Goal: Task Accomplishment & Management: Complete application form

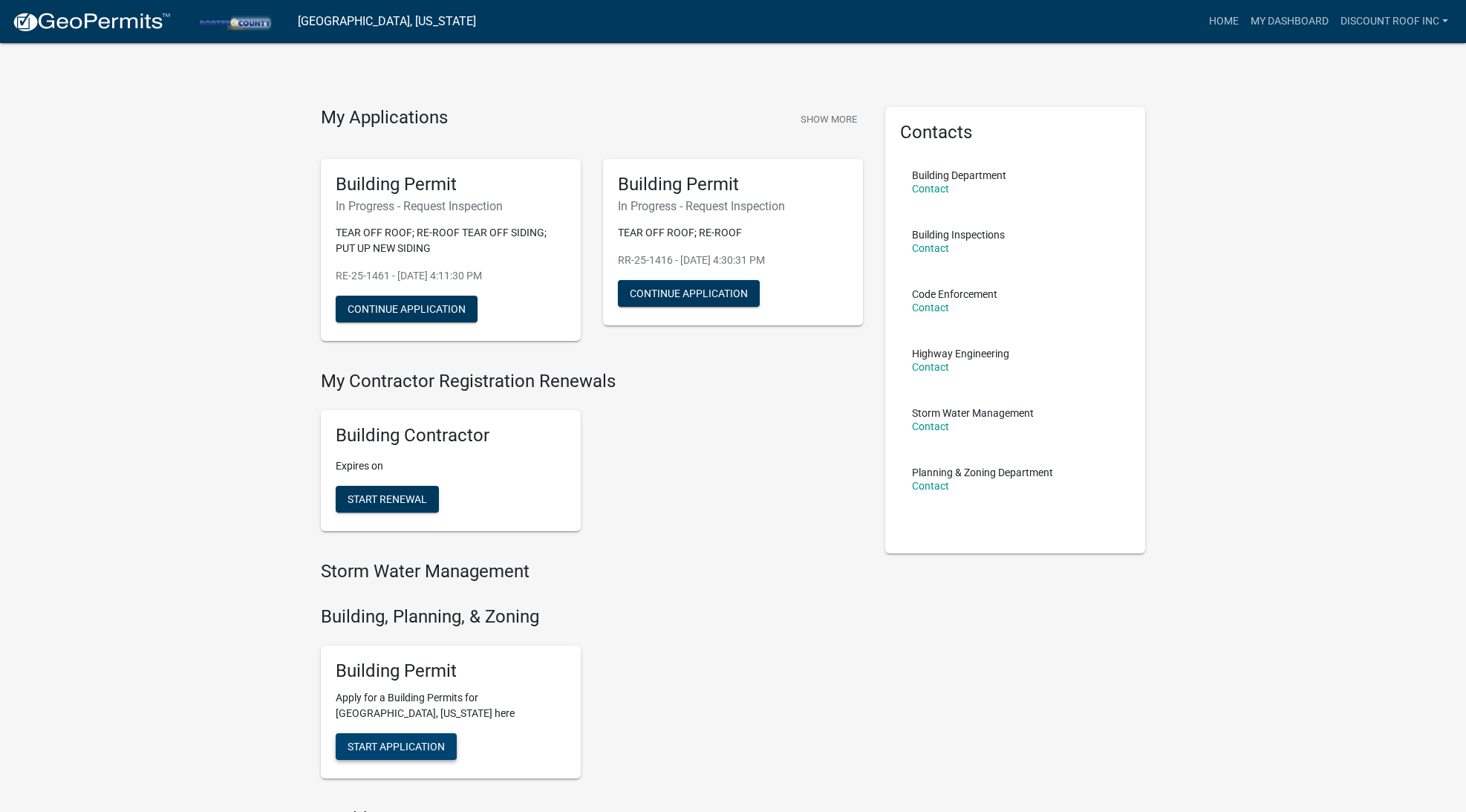
click at [431, 745] on span "Start Application" at bounding box center [396, 747] width 97 height 12
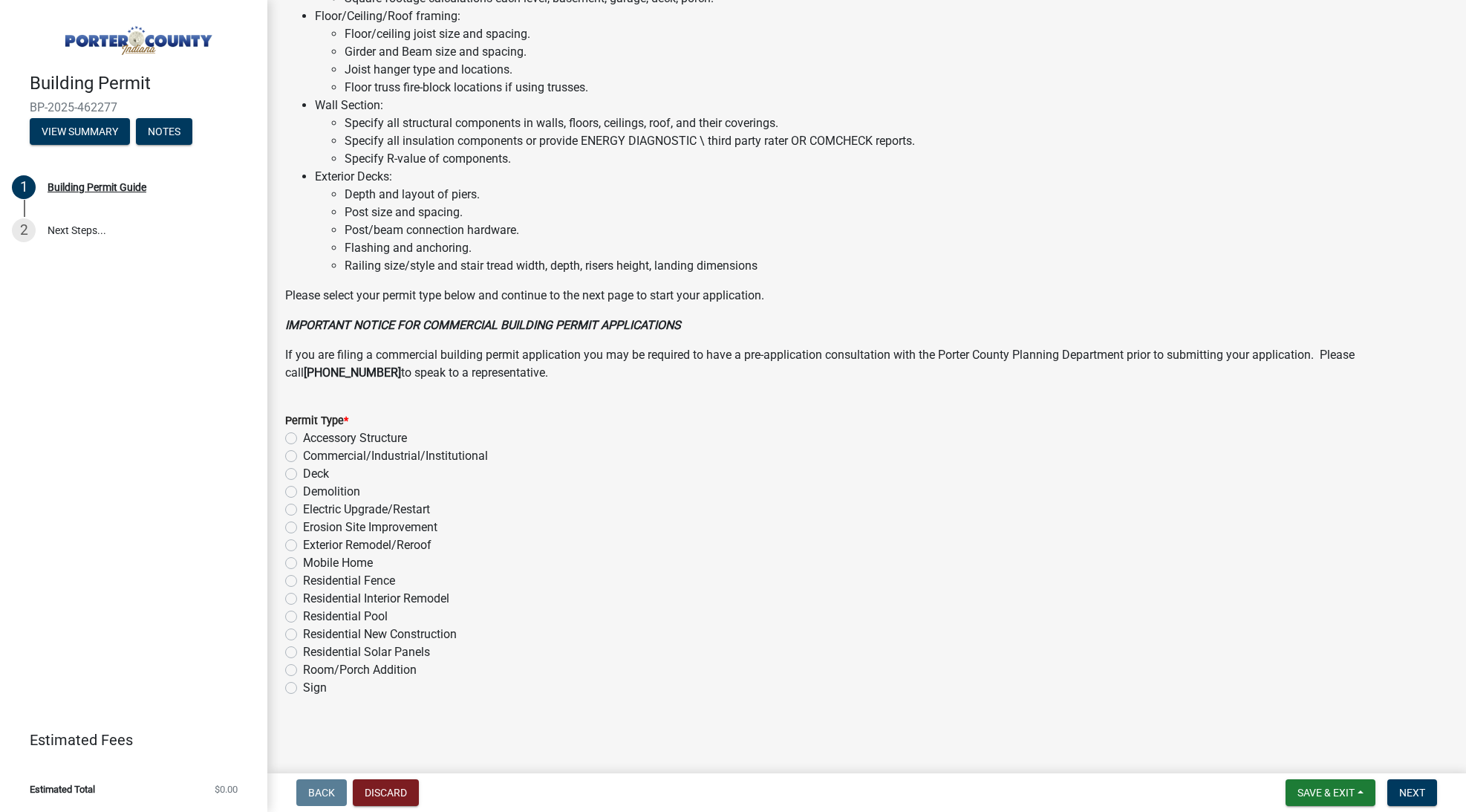
scroll to position [867, 0]
click at [410, 544] on label "Exterior Remodel/Reroof" at bounding box center [367, 546] width 128 height 18
click at [313, 544] on input "Exterior Remodel/Reroof" at bounding box center [308, 542] width 10 height 10
radio input "true"
click at [1409, 793] on span "Next" at bounding box center [1412, 793] width 26 height 12
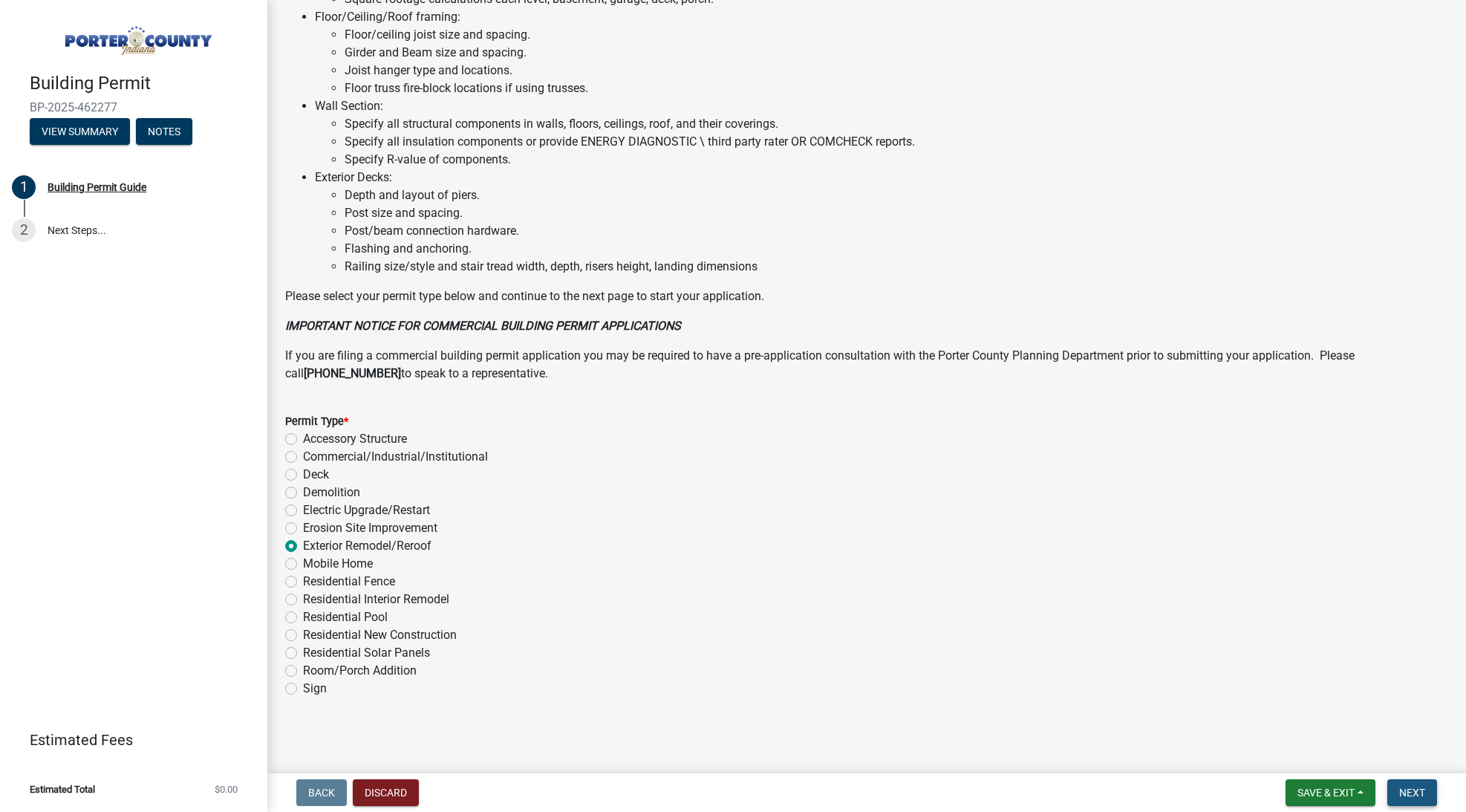
scroll to position [0, 0]
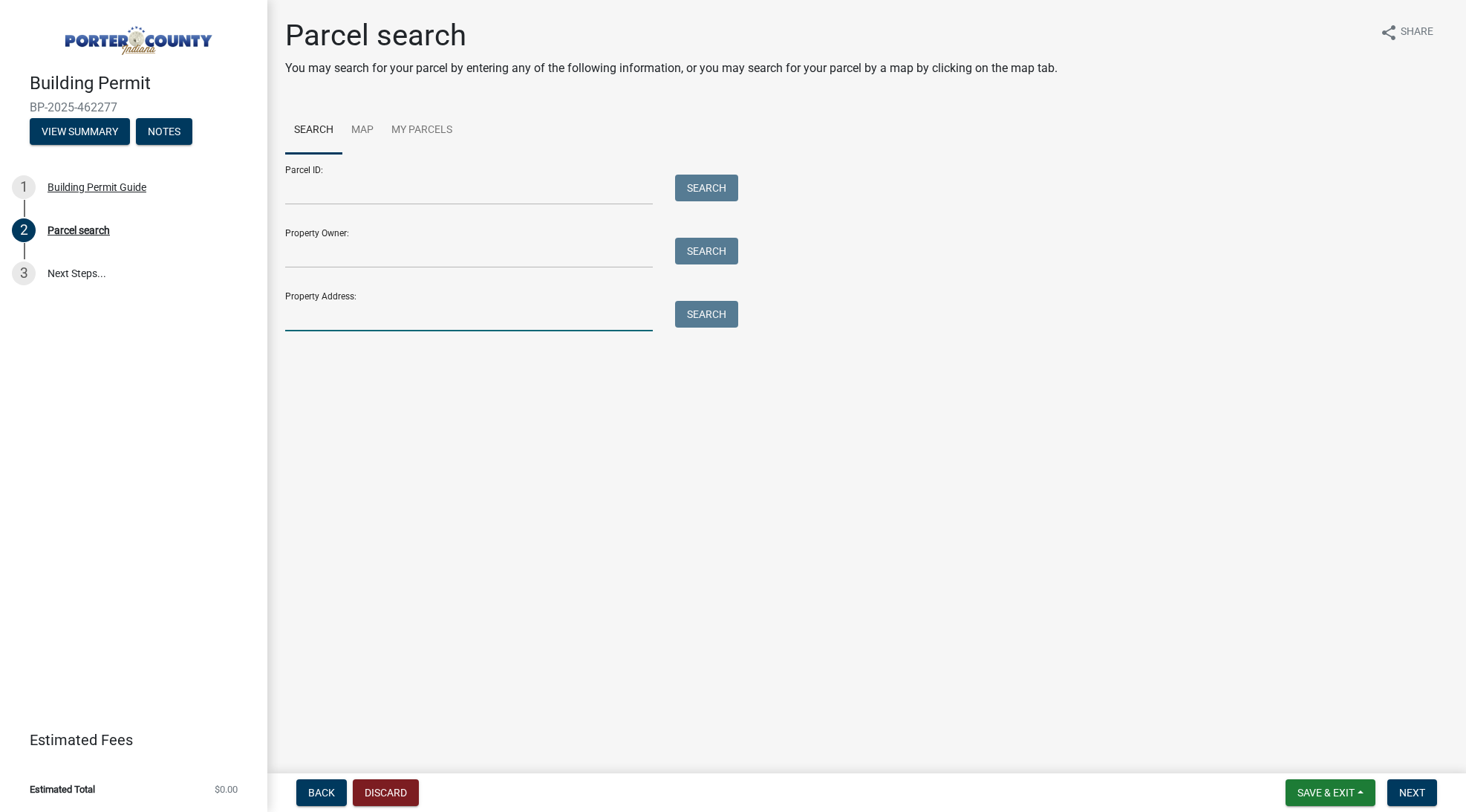
click at [361, 307] on input "Property Address:" at bounding box center [469, 316] width 368 height 31
paste input "64-06-26-276-008.000-006"
type input "64-06-26-276-008.000-006"
click at [388, 198] on input "Parcel ID:" at bounding box center [469, 190] width 368 height 31
paste input "64-06-26-276-008.000-006"
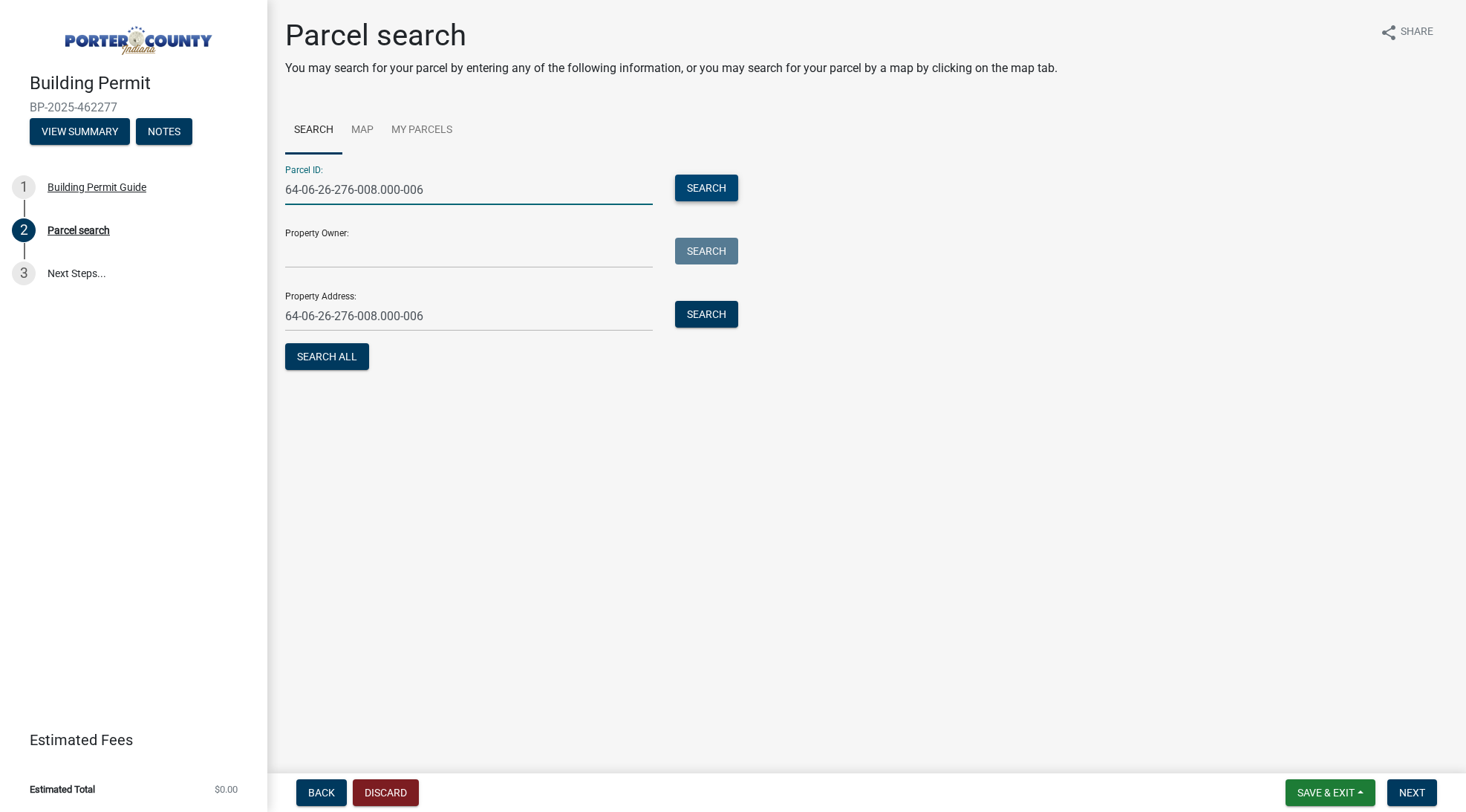
type input "64-06-26-276-008.000-006"
click at [706, 180] on button "Search" at bounding box center [707, 188] width 64 height 27
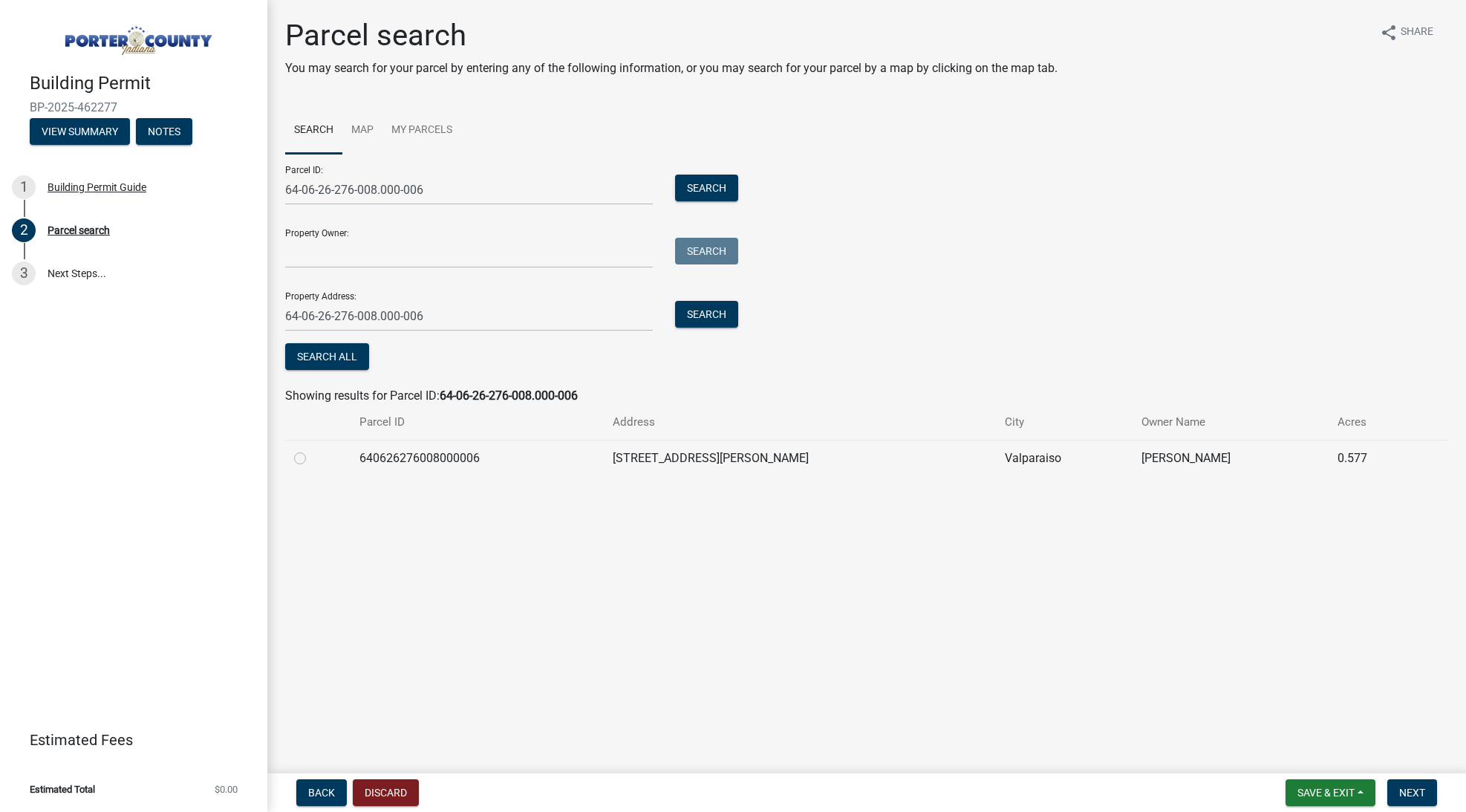
click at [312, 450] on label at bounding box center [312, 450] width 0 height 0
click at [312, 459] on input "radio" at bounding box center [317, 455] width 10 height 10
radio input "true"
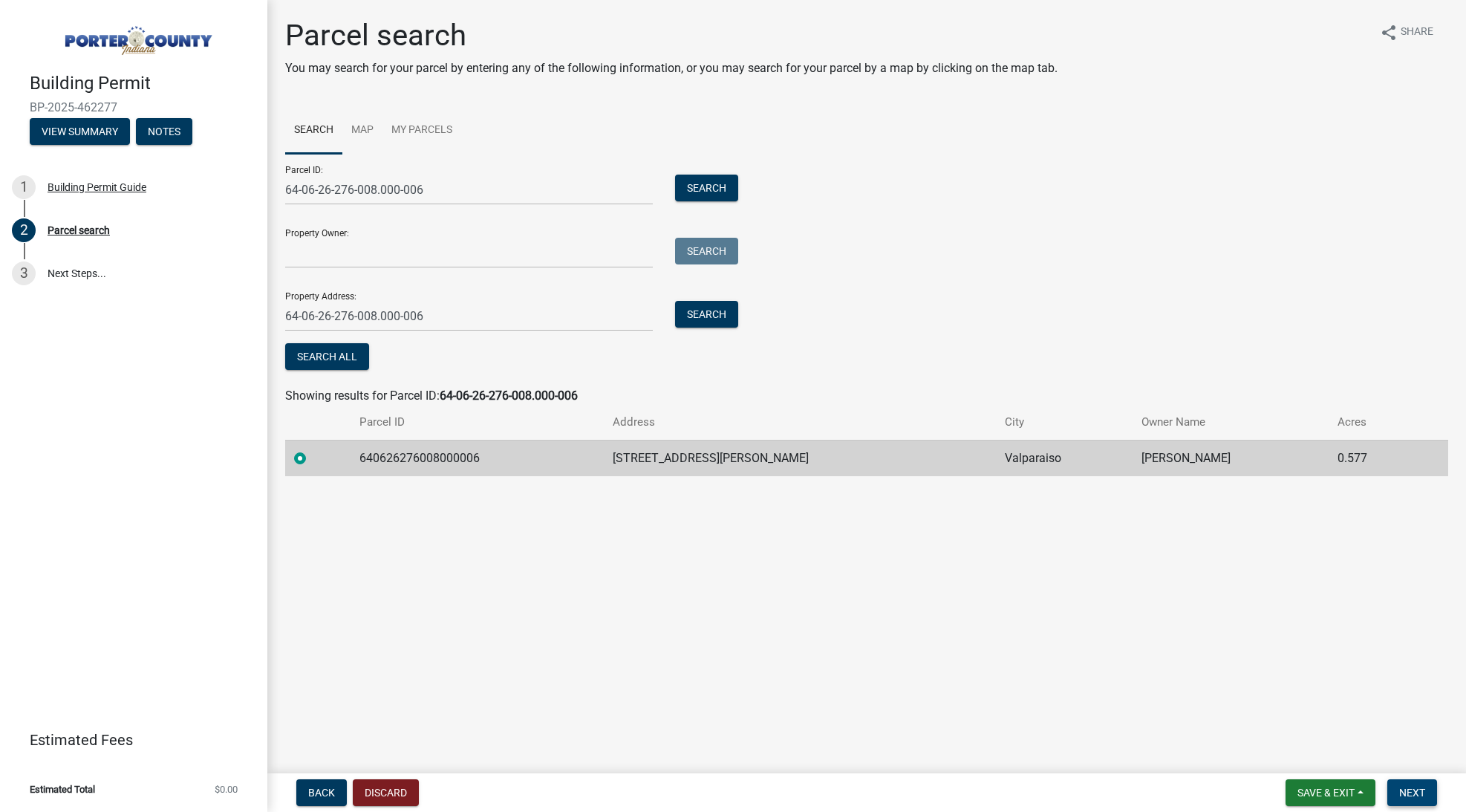
click at [1407, 792] on span "Next" at bounding box center [1412, 793] width 26 height 12
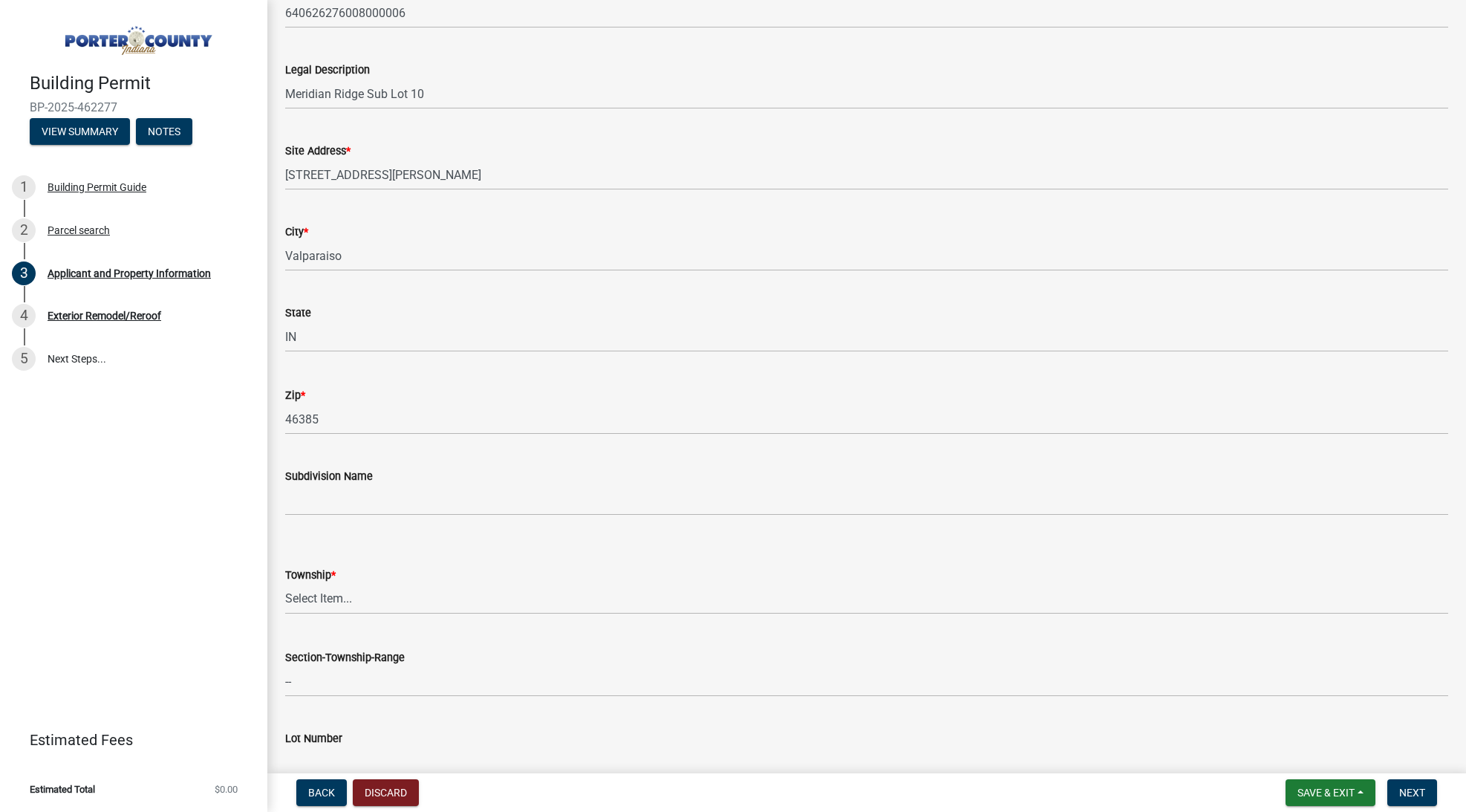
scroll to position [395, 0]
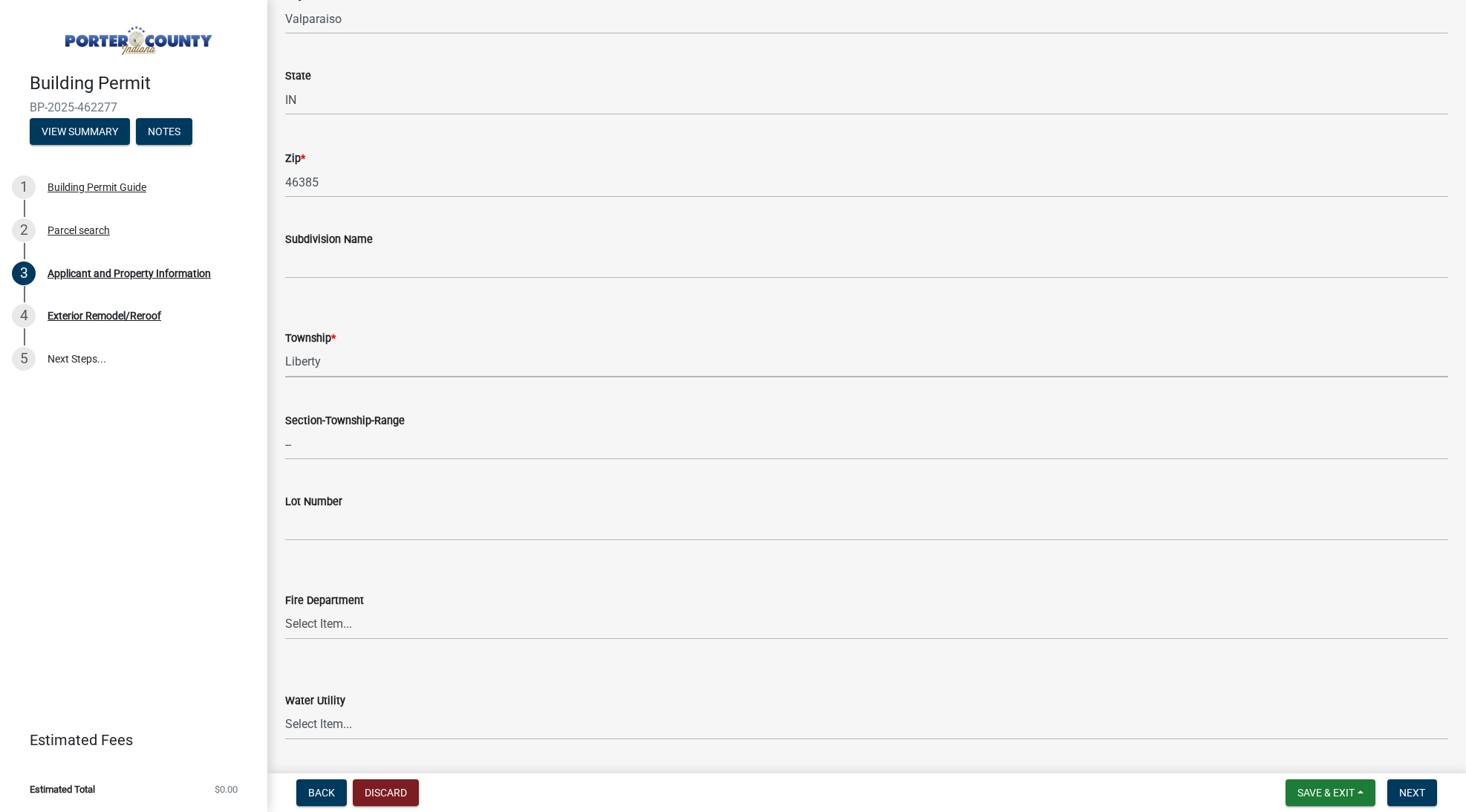
select select "403f4b3c-c23a-4b9f-b6b7-b4f73366513c"
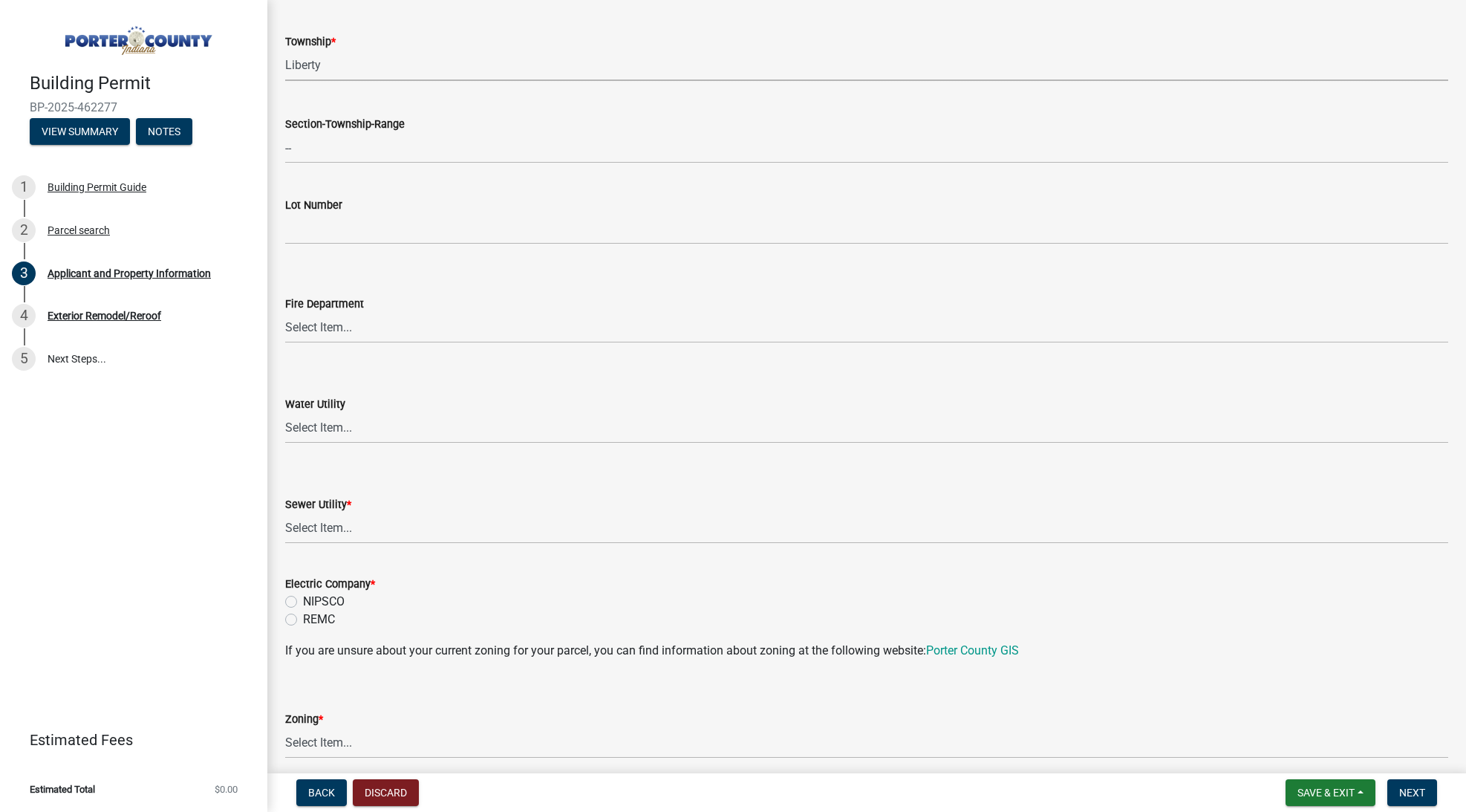
scroll to position [747, 0]
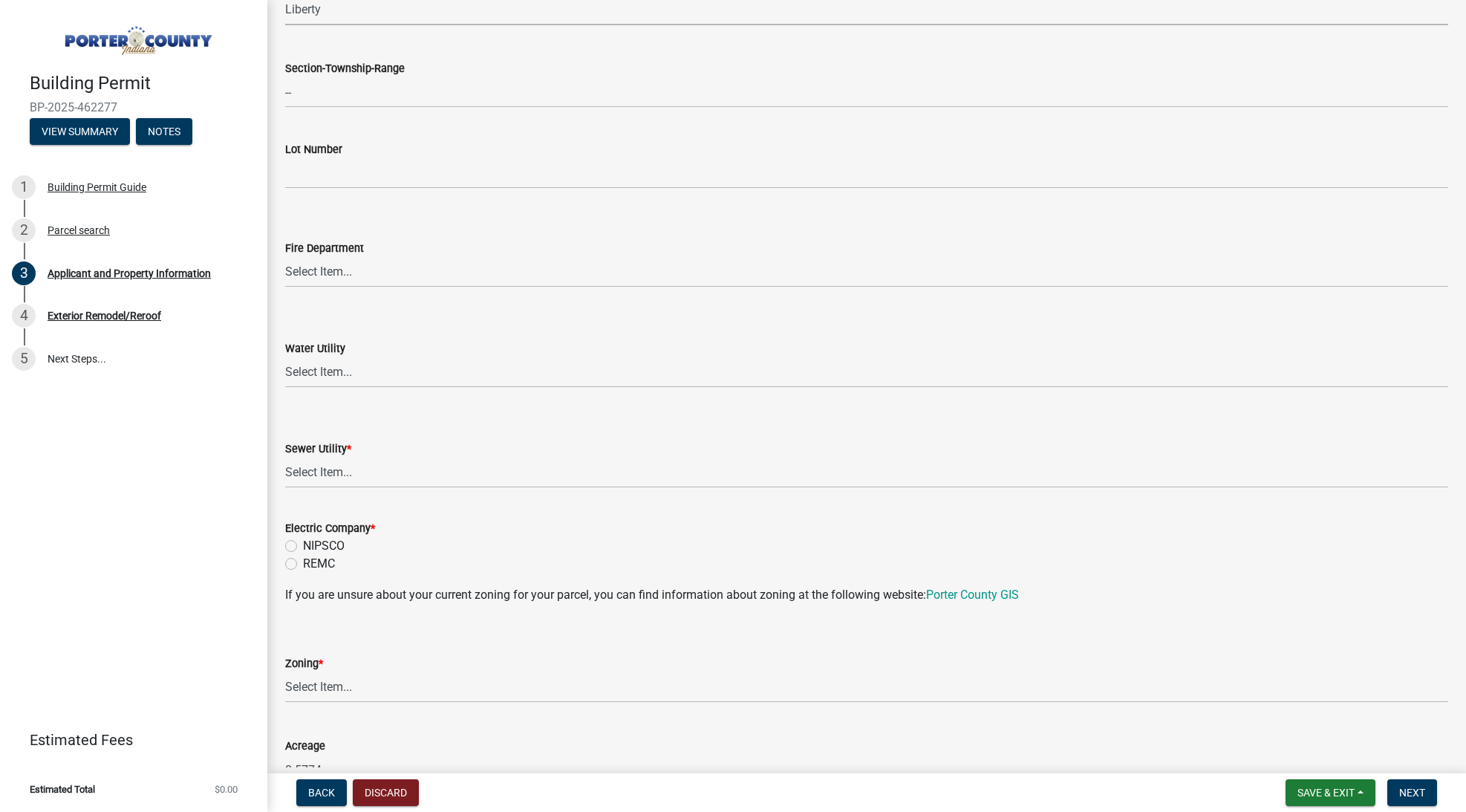
drag, startPoint x: 362, startPoint y: 449, endPoint x: 359, endPoint y: 466, distance: 17.3
click at [362, 449] on div "Sewer Utility *" at bounding box center [867, 449] width 1164 height 18
select select "0ba2db78-5dbf-43b9-a42c-6cccc1e5ba15"
click at [327, 548] on label "NIPSCO" at bounding box center [324, 546] width 41 height 18
click at [313, 547] on input "NIPSCO" at bounding box center [308, 542] width 10 height 10
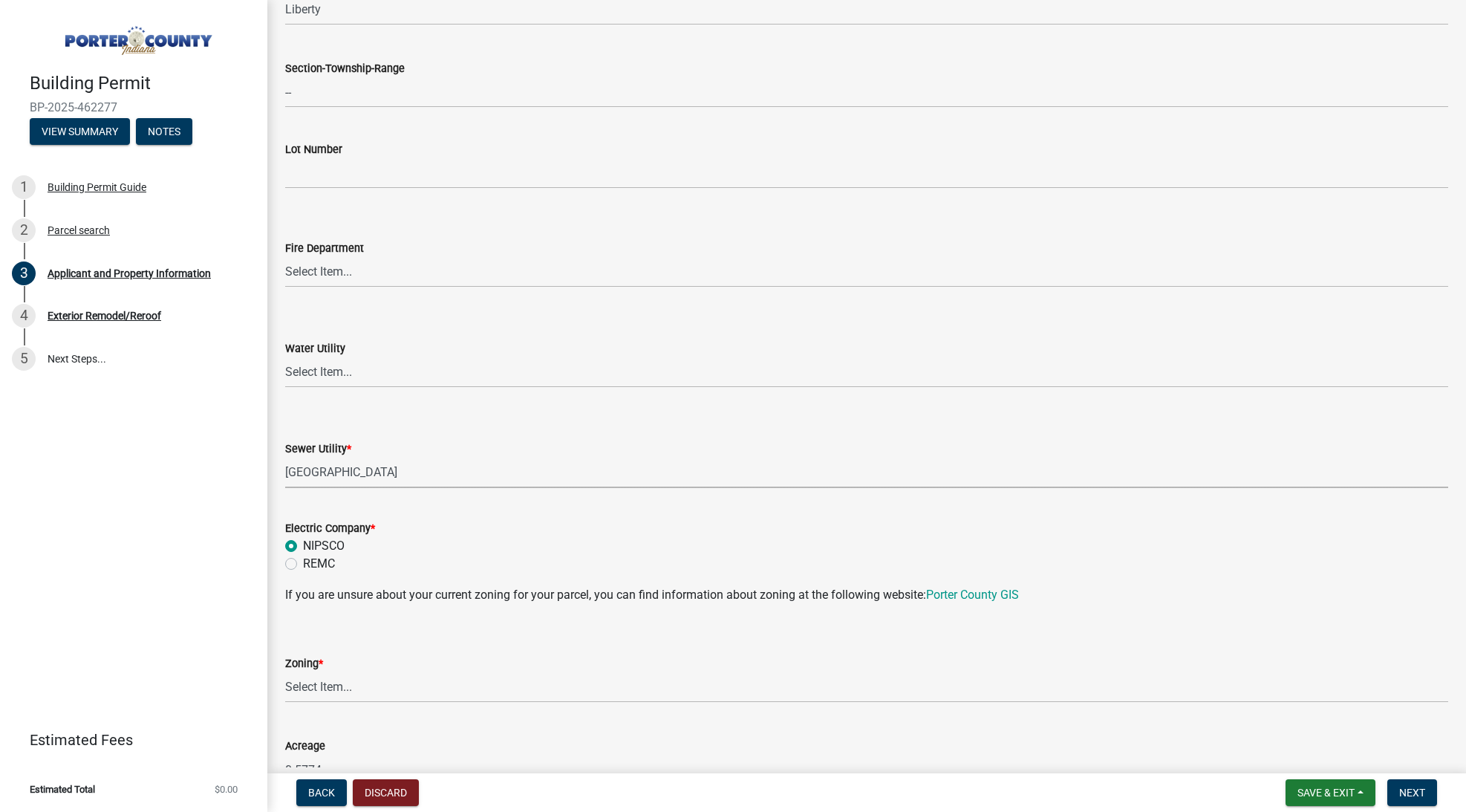
radio input "true"
select select "271bd504-2c49-4a3f-937e-0db1d3436bac"
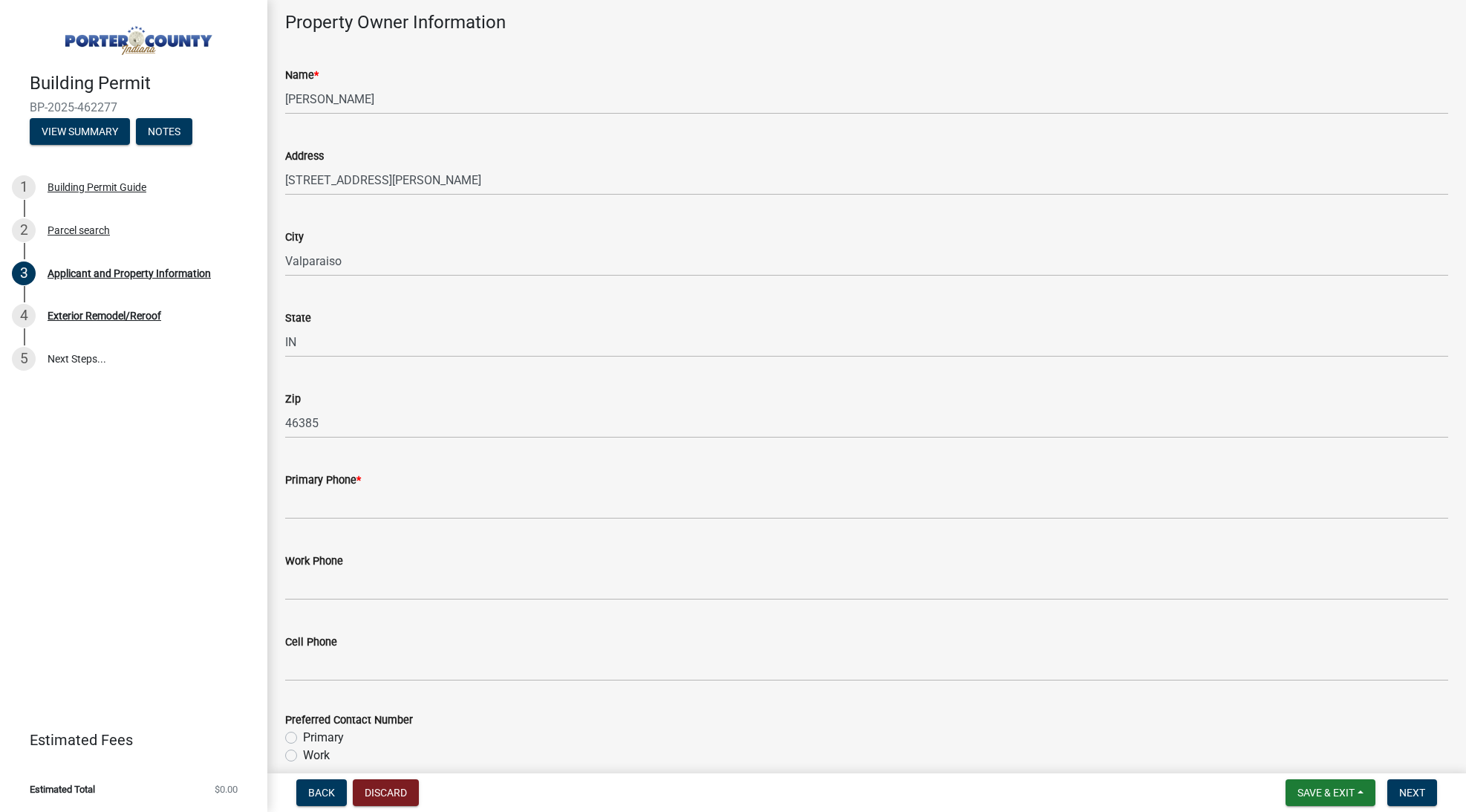
scroll to position [1535, 0]
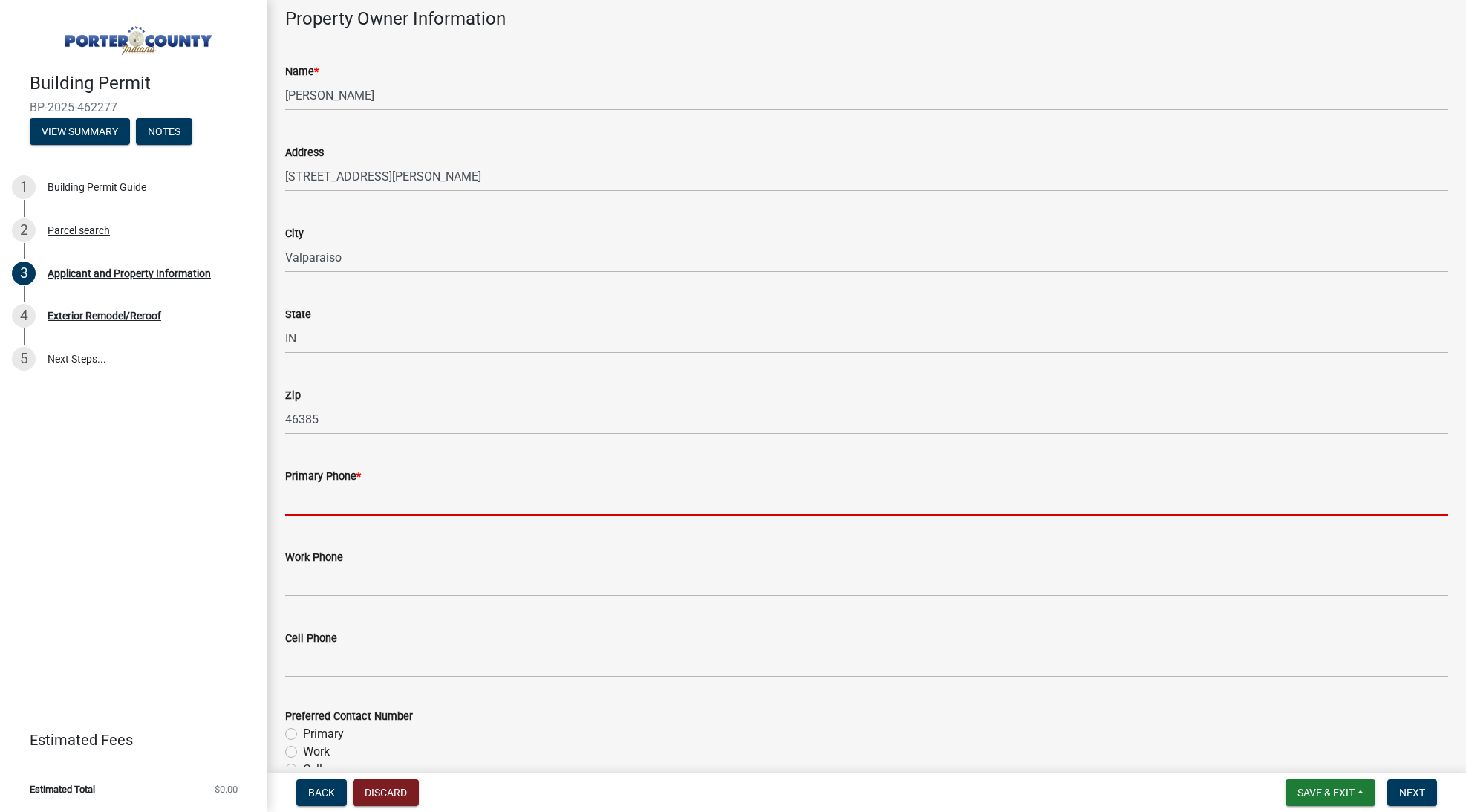
click at [375, 487] on input "Primary Phone *" at bounding box center [867, 501] width 1164 height 31
paste input "[PHONE_NUMBER]"
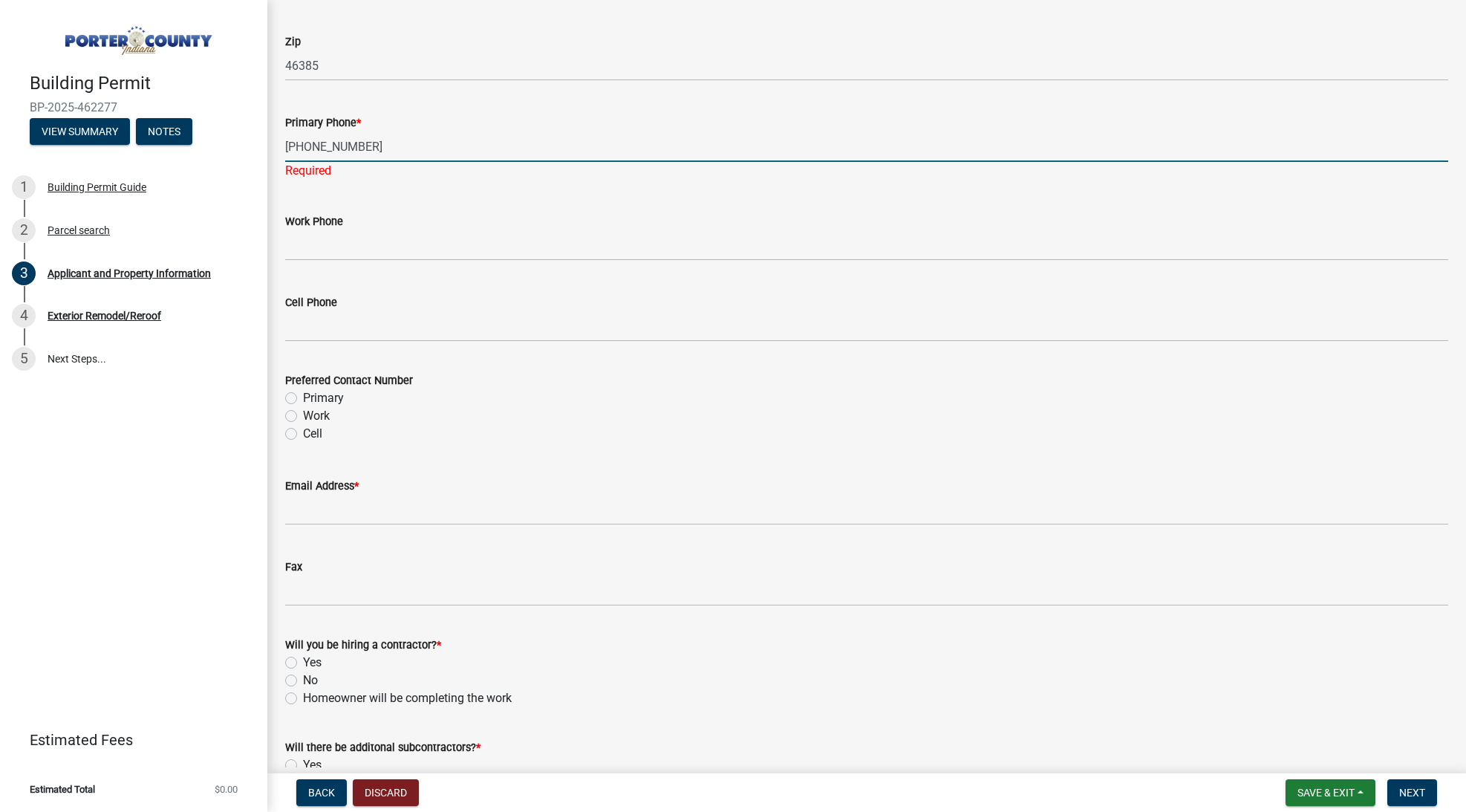
scroll to position [1925, 0]
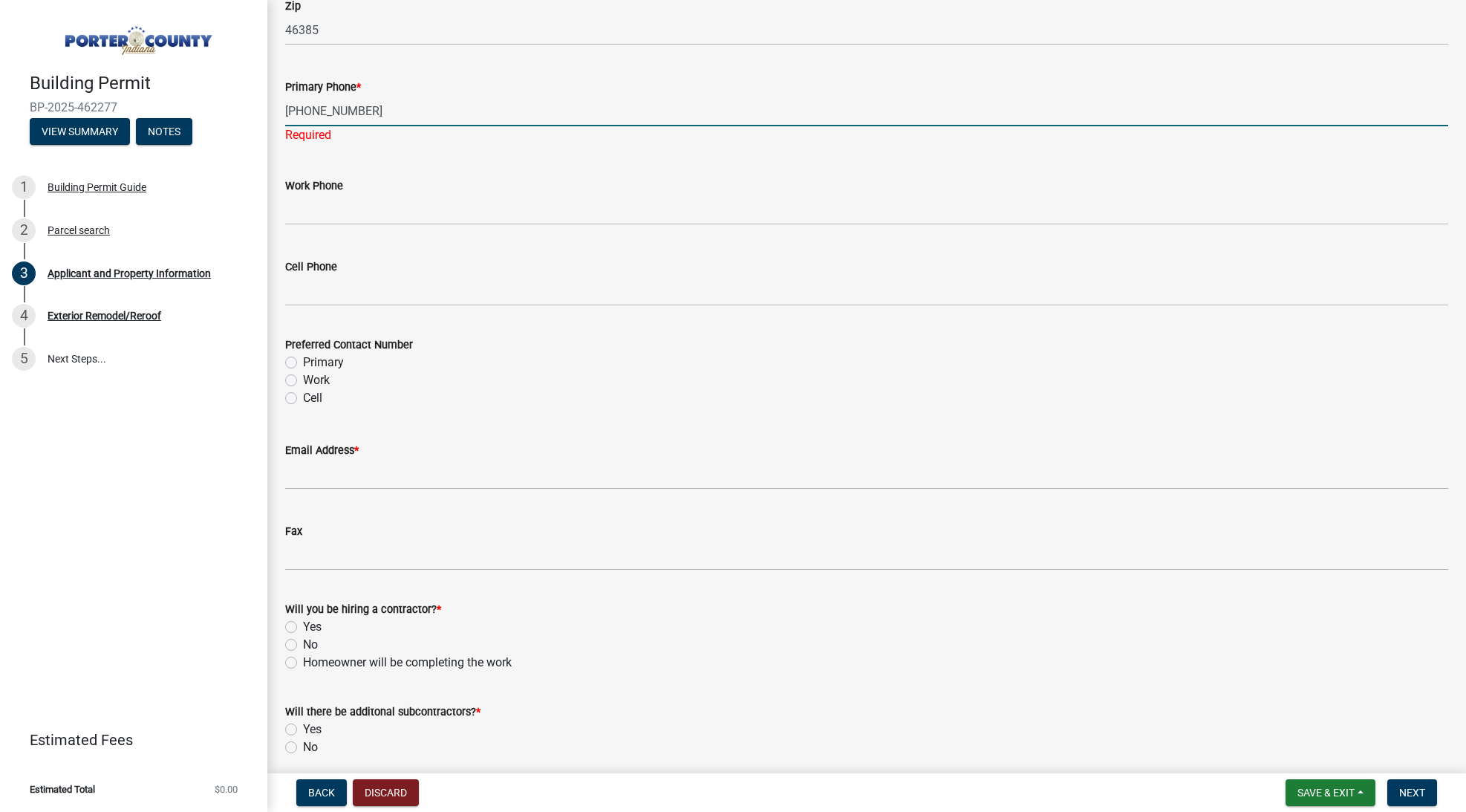
type input "[PHONE_NUMBER]"
click at [310, 363] on div "Preferred Contact Number Primary Work Cell" at bounding box center [867, 372] width 1164 height 71
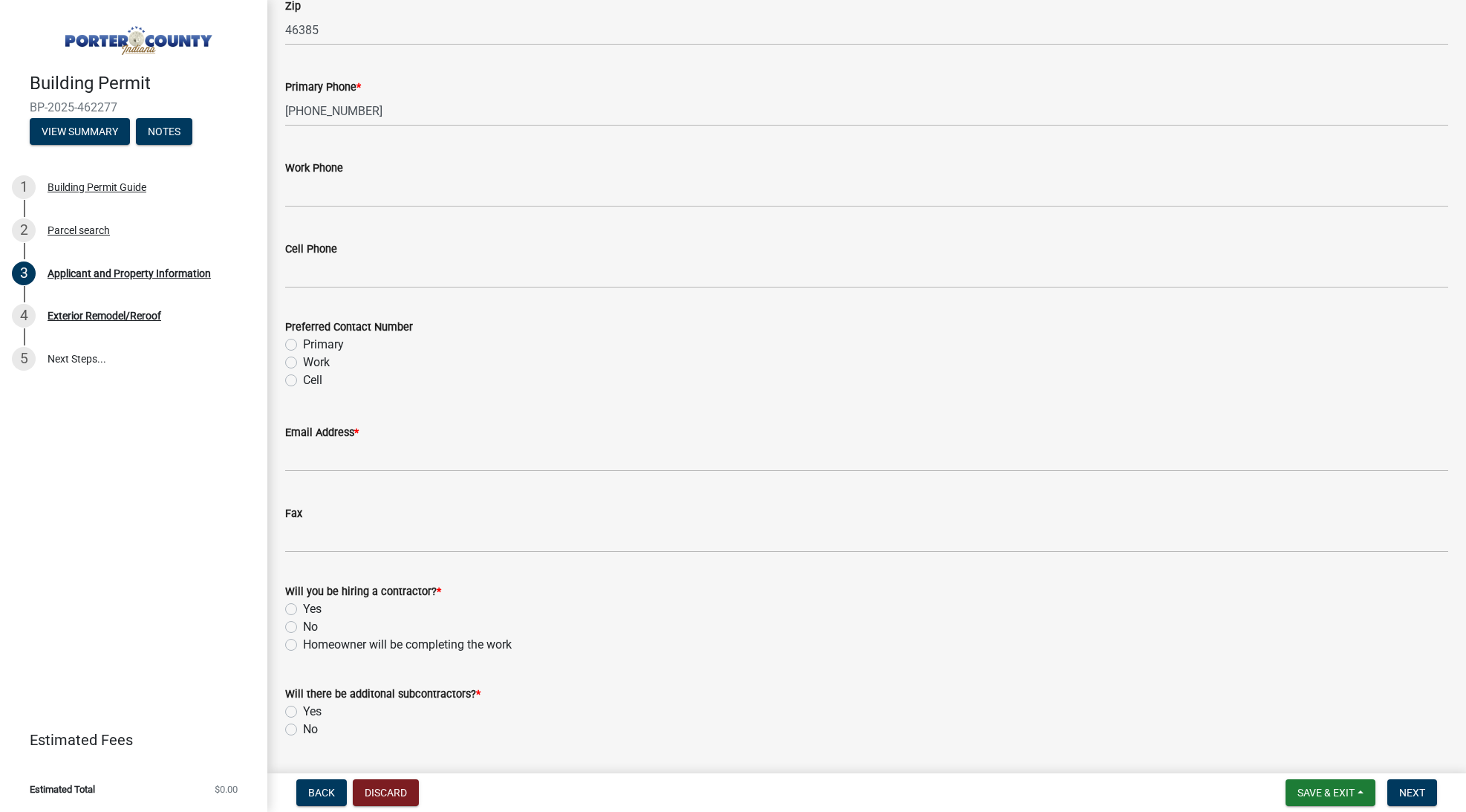
click at [325, 346] on label "Primary" at bounding box center [324, 345] width 40 height 18
click at [313, 346] on input "Primary" at bounding box center [308, 341] width 10 height 10
radio input "true"
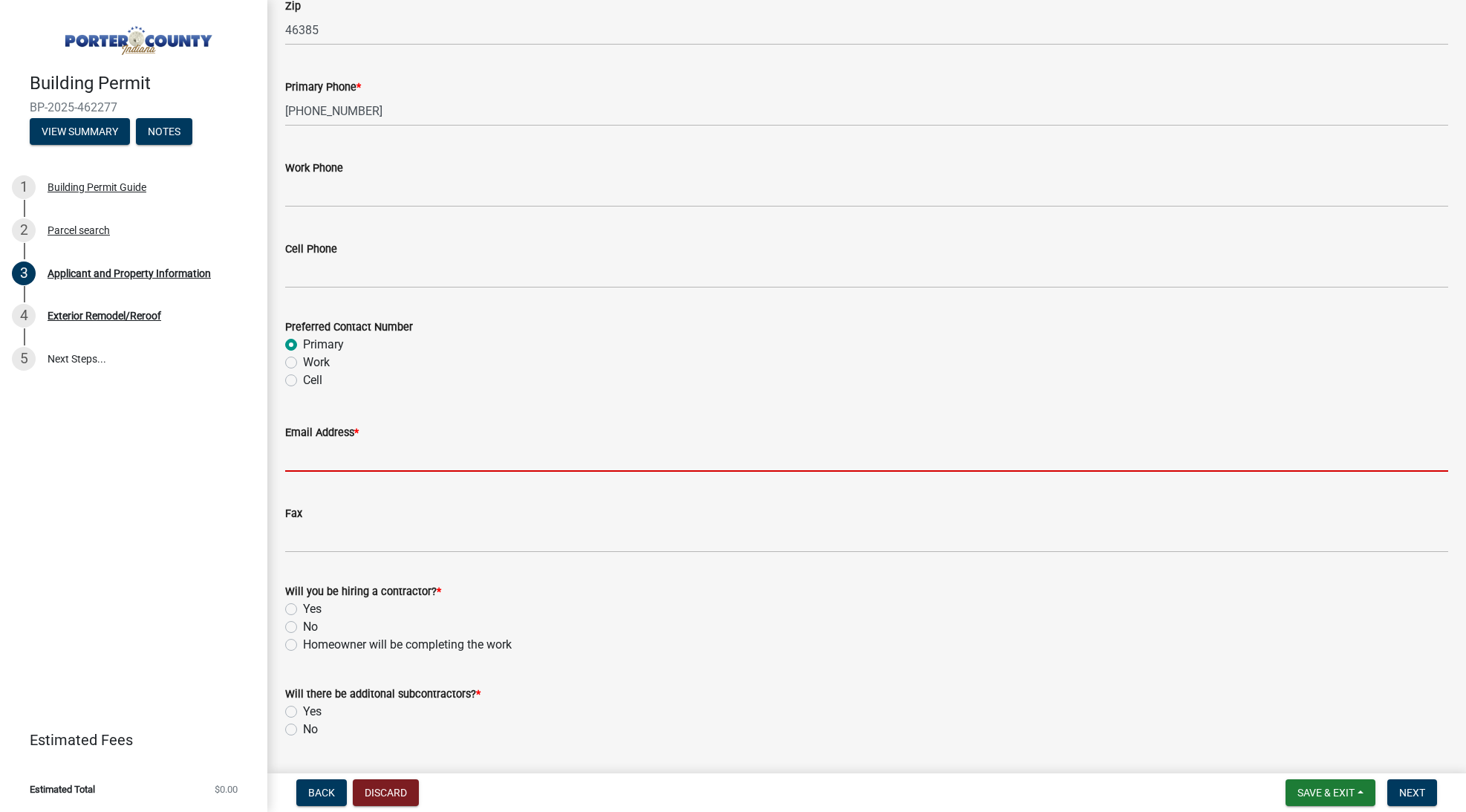
click at [332, 448] on input "Email Address *" at bounding box center [867, 457] width 1164 height 31
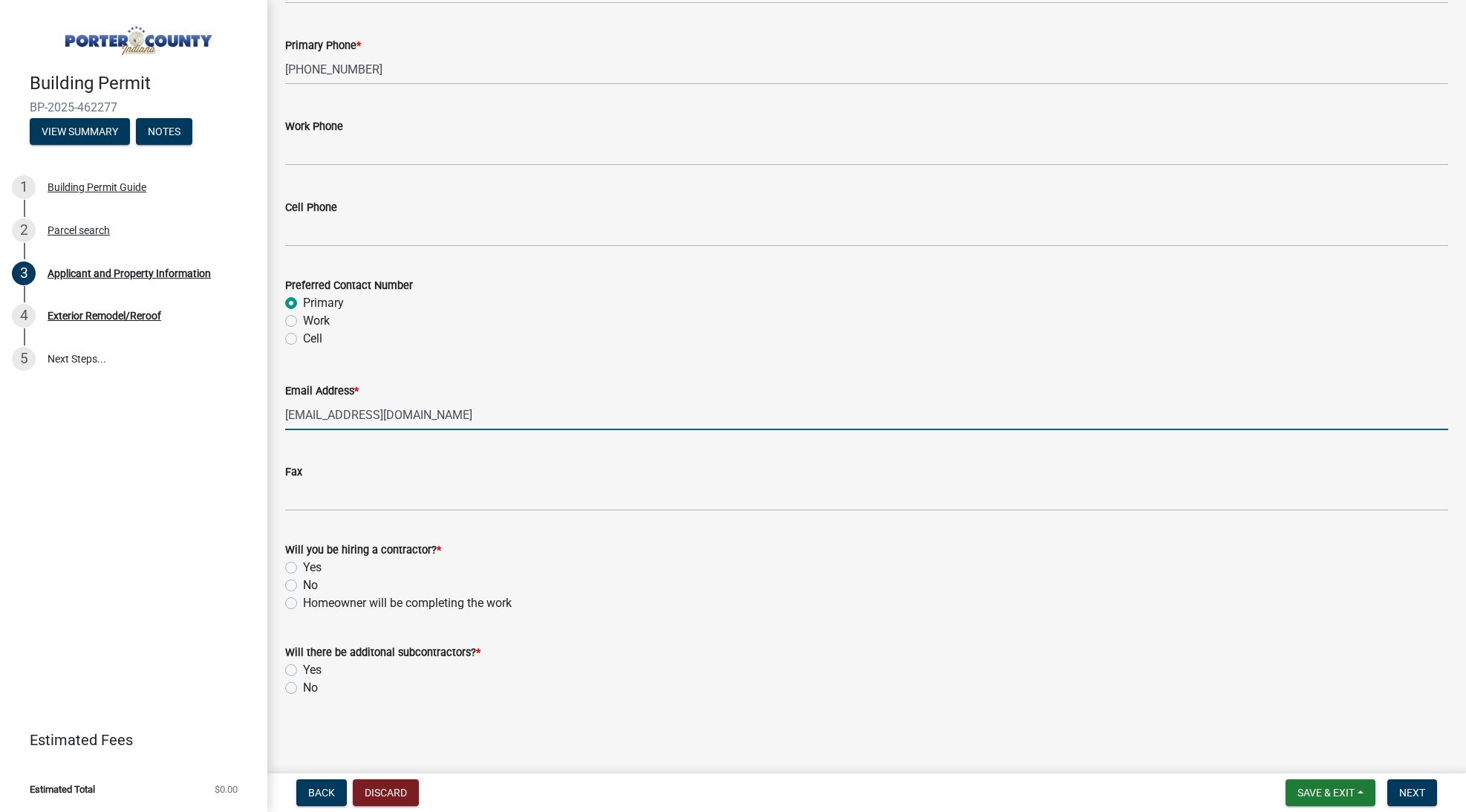
scroll to position [1966, 0]
type input "[EMAIL_ADDRESS][DOMAIN_NAME]"
click at [317, 563] on label "Yes" at bounding box center [312, 568] width 18 height 18
click at [313, 563] on input "Yes" at bounding box center [308, 564] width 10 height 10
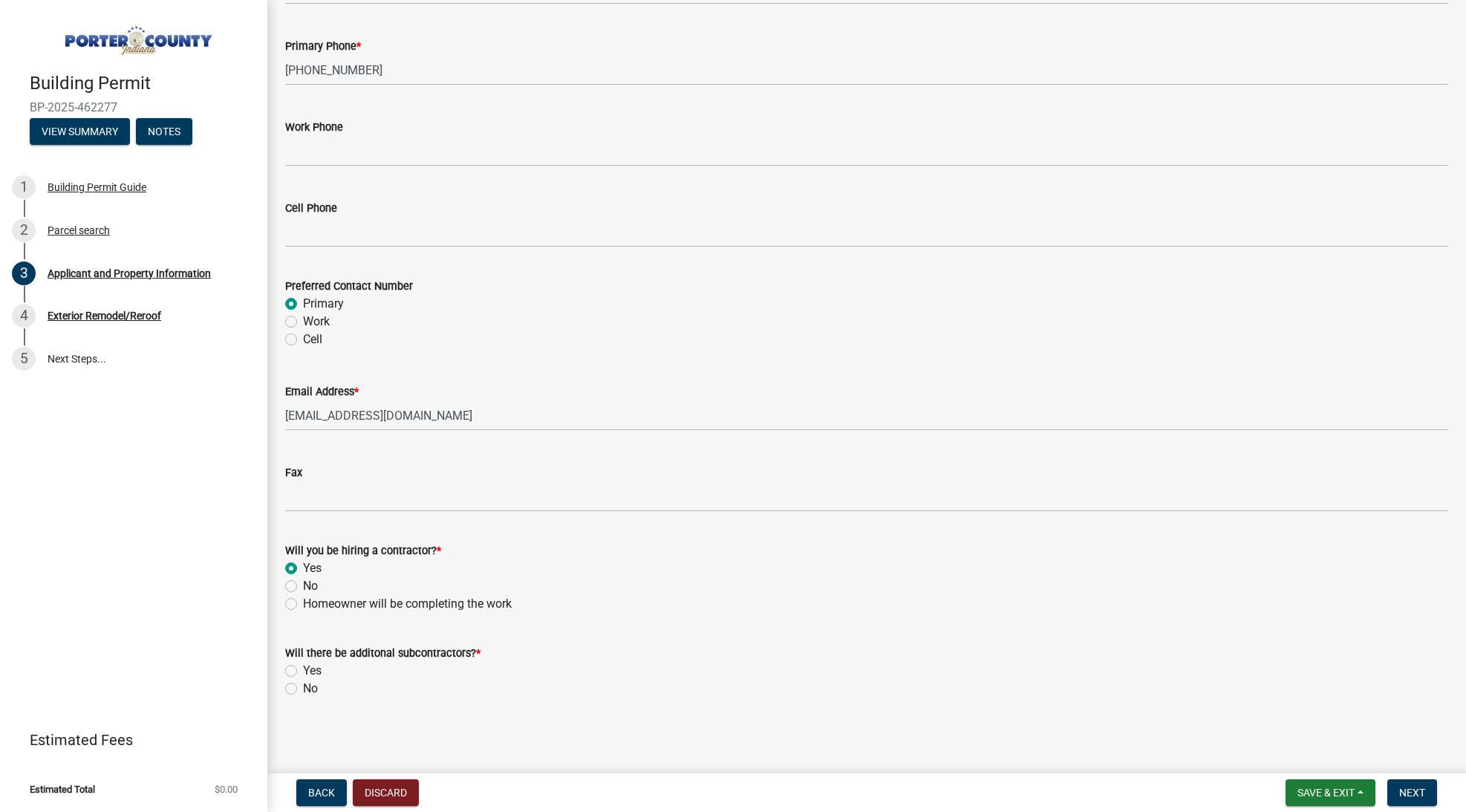
radio input "true"
click at [310, 688] on label "No" at bounding box center [310, 689] width 14 height 18
click at [310, 688] on input "No" at bounding box center [308, 685] width 10 height 10
radio input "true"
click at [1400, 791] on span "Next" at bounding box center [1412, 793] width 26 height 12
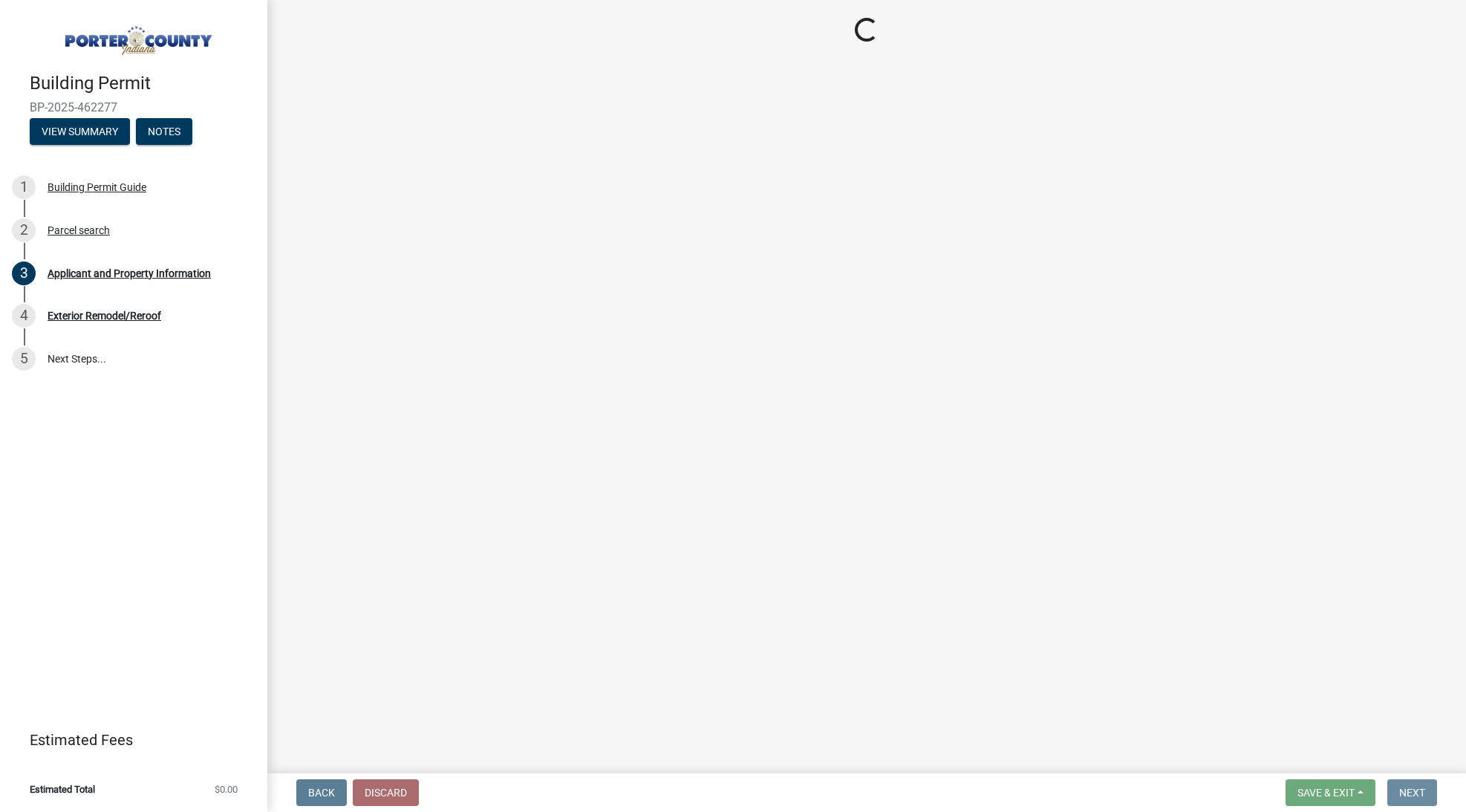
scroll to position [0, 0]
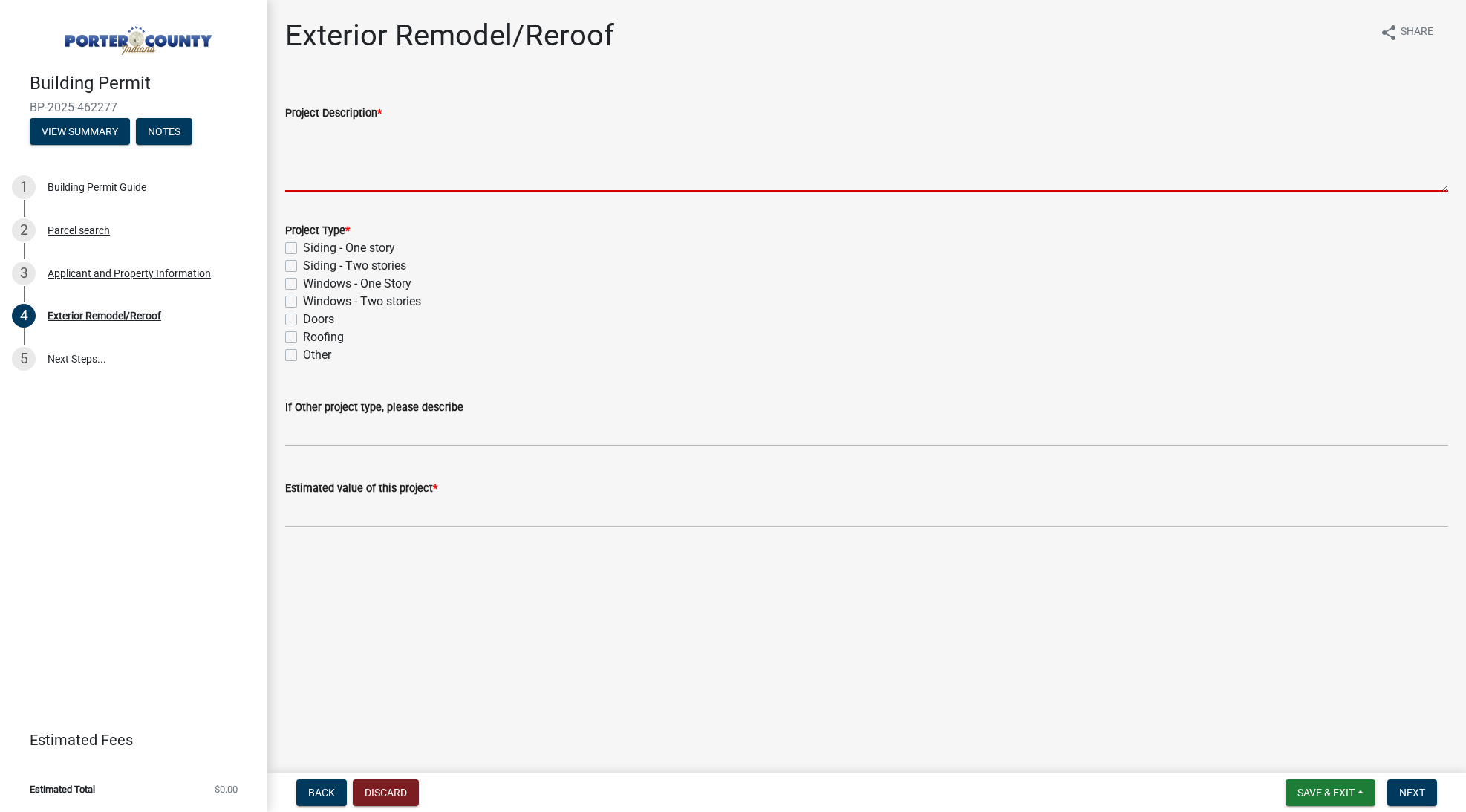
click at [313, 155] on textarea "Project Description *" at bounding box center [867, 156] width 1164 height 69
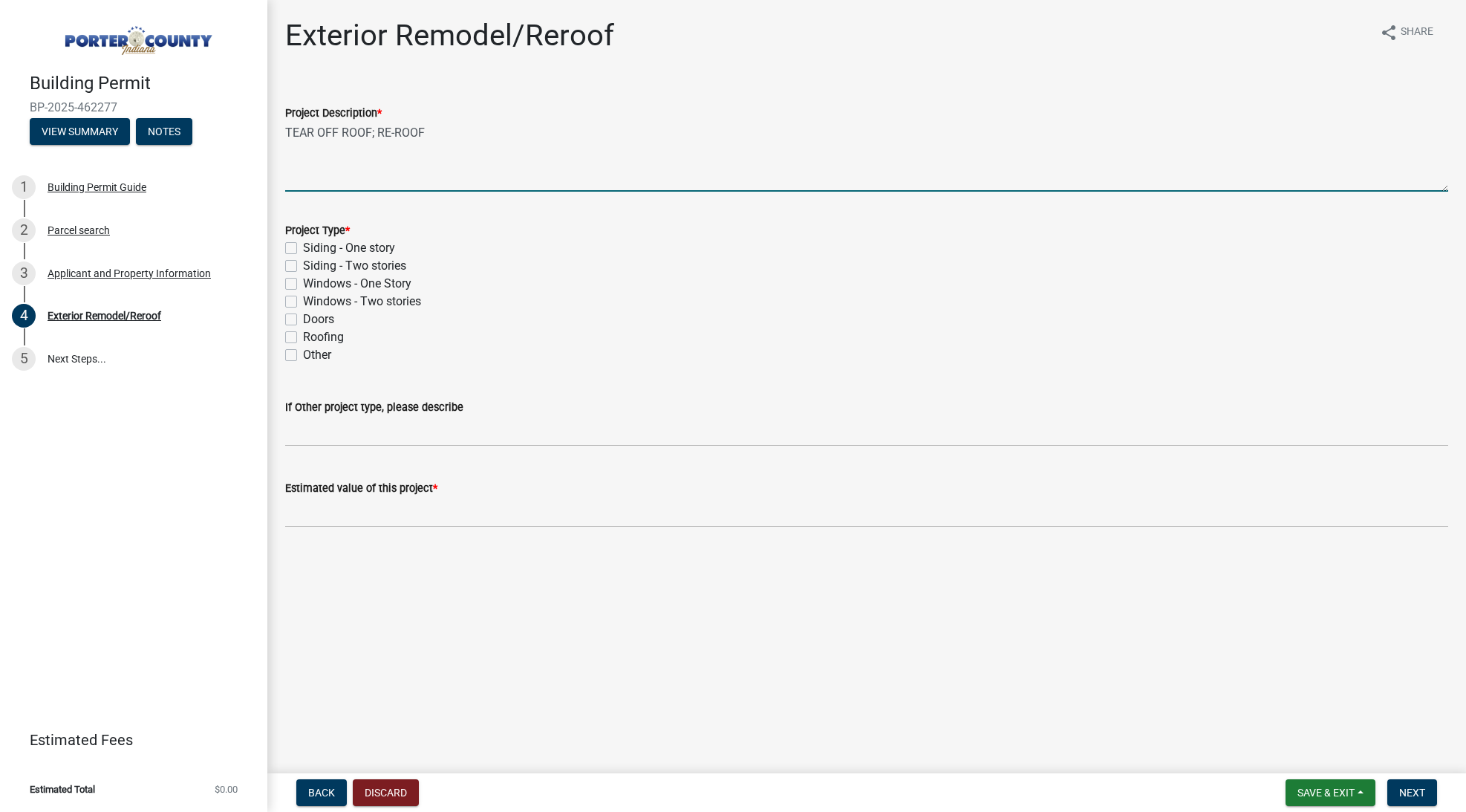
type textarea "TEAR OFF ROOF; RE-ROOF"
click at [317, 340] on label "Roofing" at bounding box center [324, 337] width 40 height 18
click at [313, 338] on input "Roofing" at bounding box center [308, 333] width 10 height 10
checkbox input "true"
checkbox input "false"
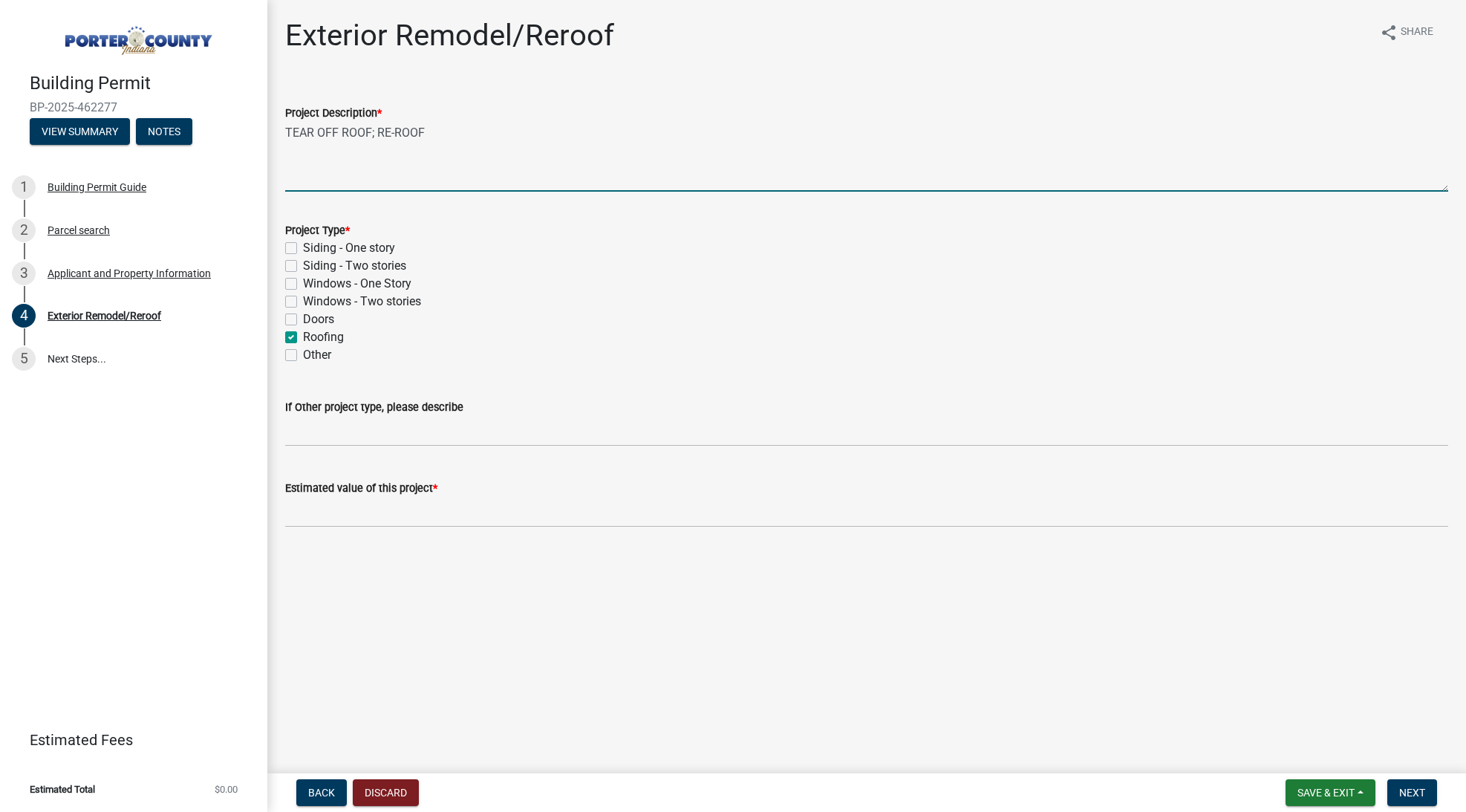
checkbox input "false"
checkbox input "true"
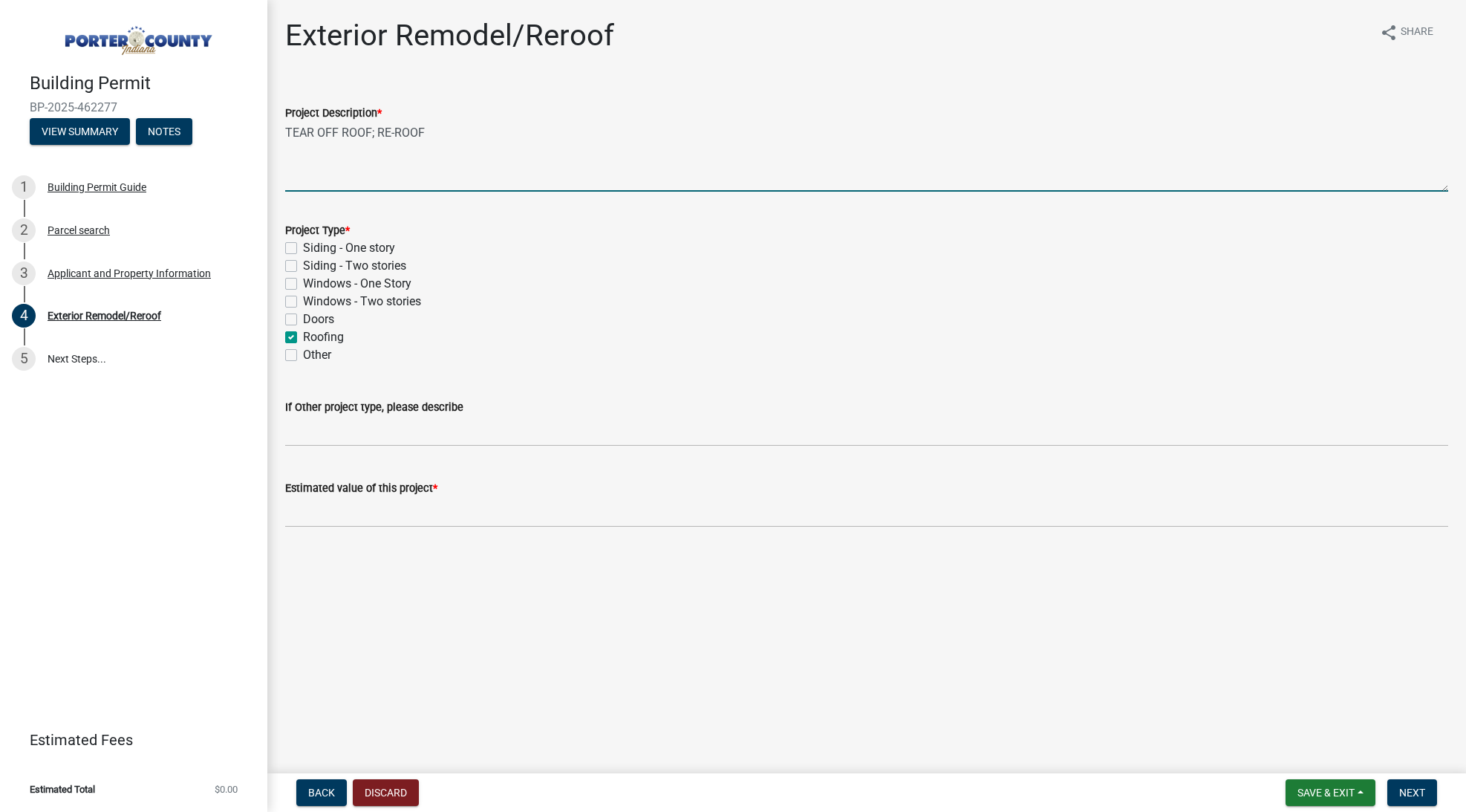
checkbox input "false"
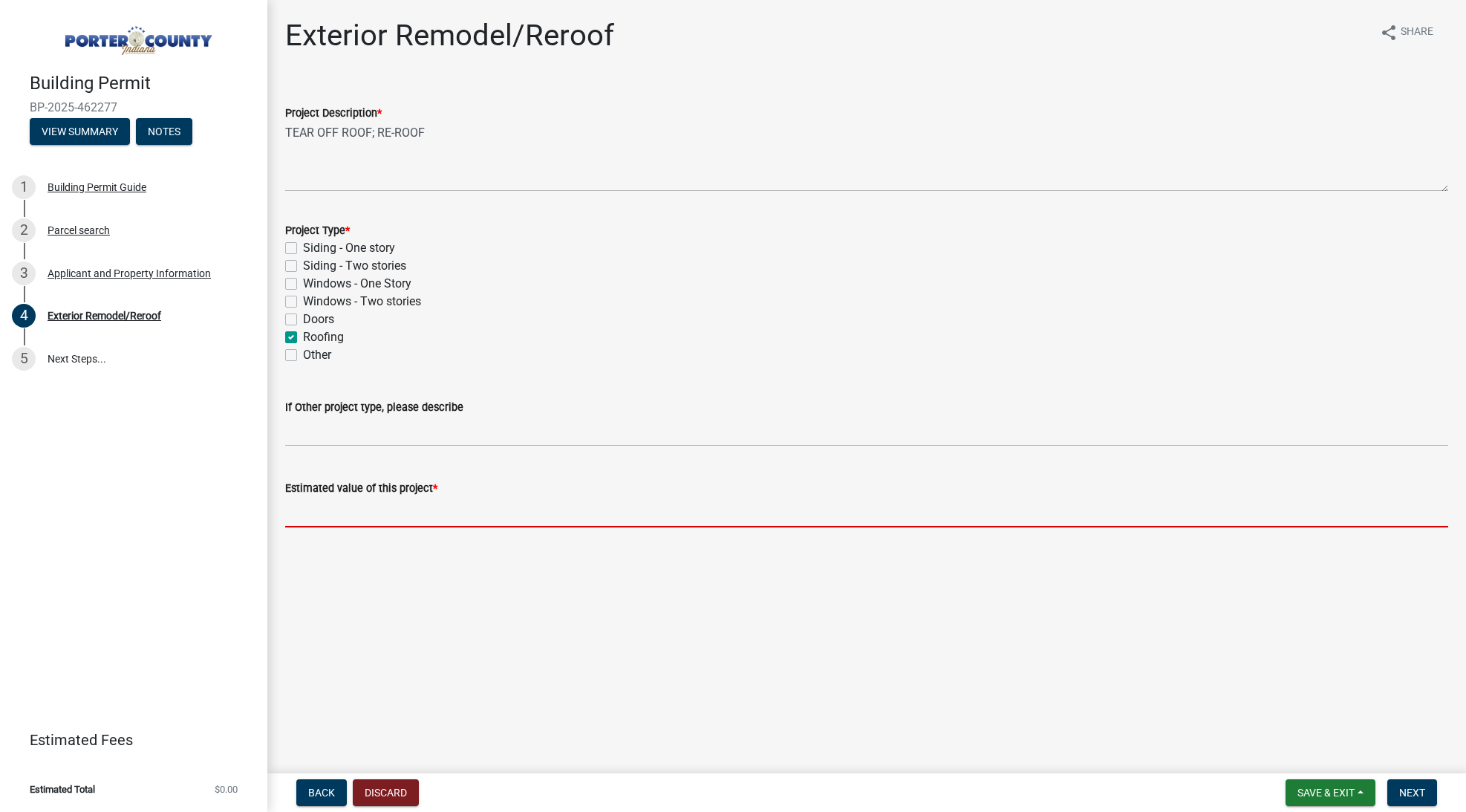
click at [390, 507] on input "text" at bounding box center [867, 512] width 1164 height 31
paste input "25,742.56"
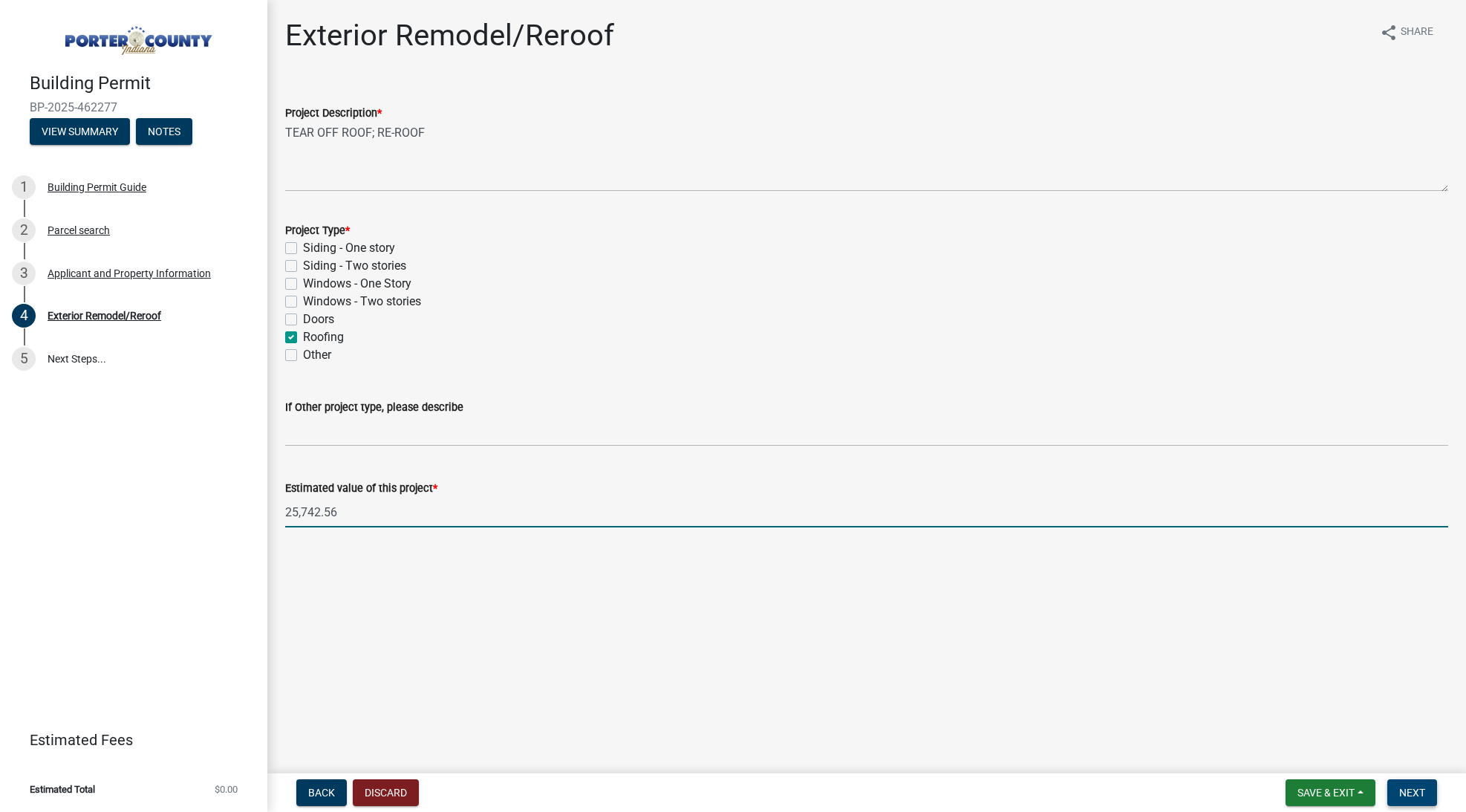
type input "25742.56"
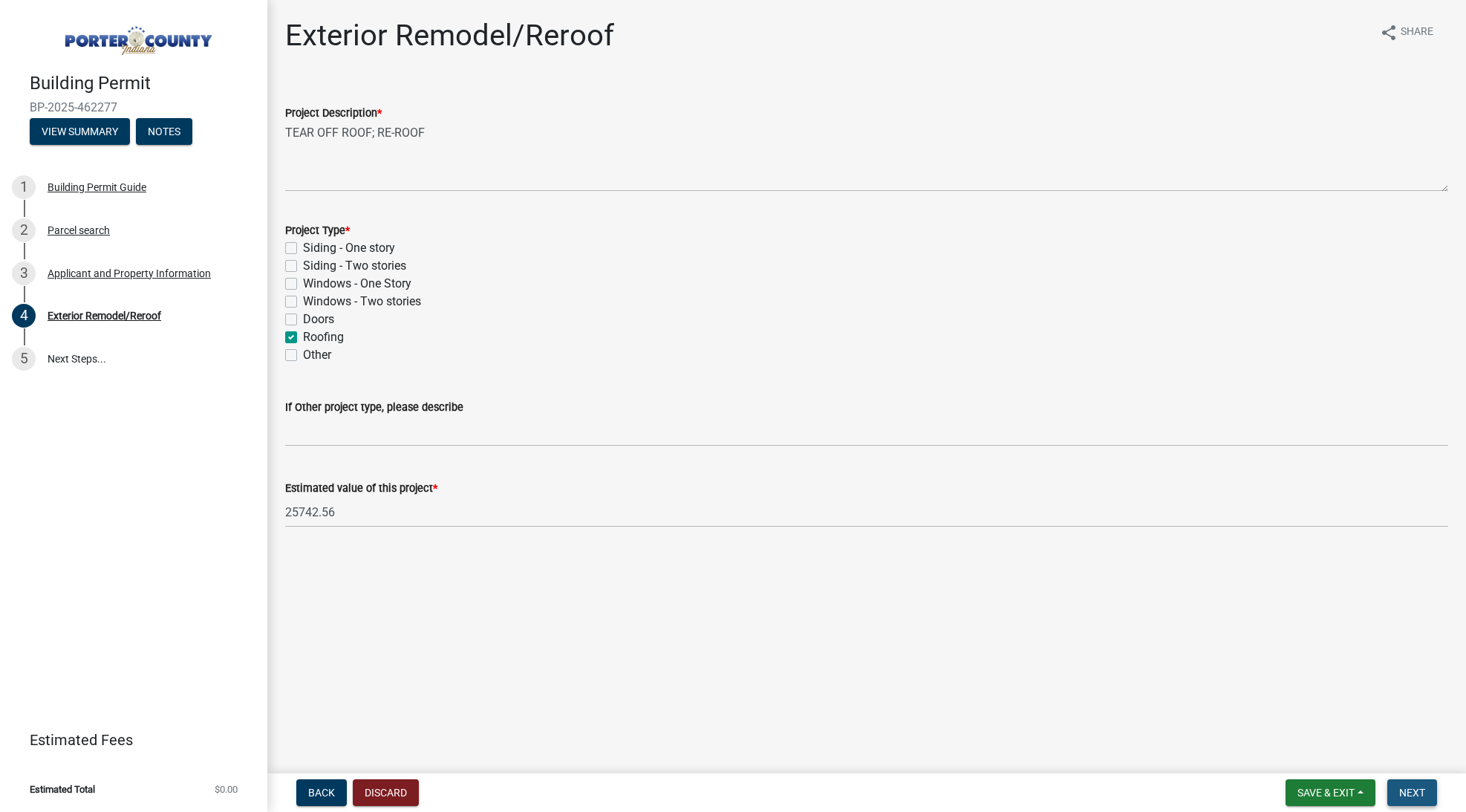
click at [1427, 787] on button "Next" at bounding box center [1413, 793] width 50 height 27
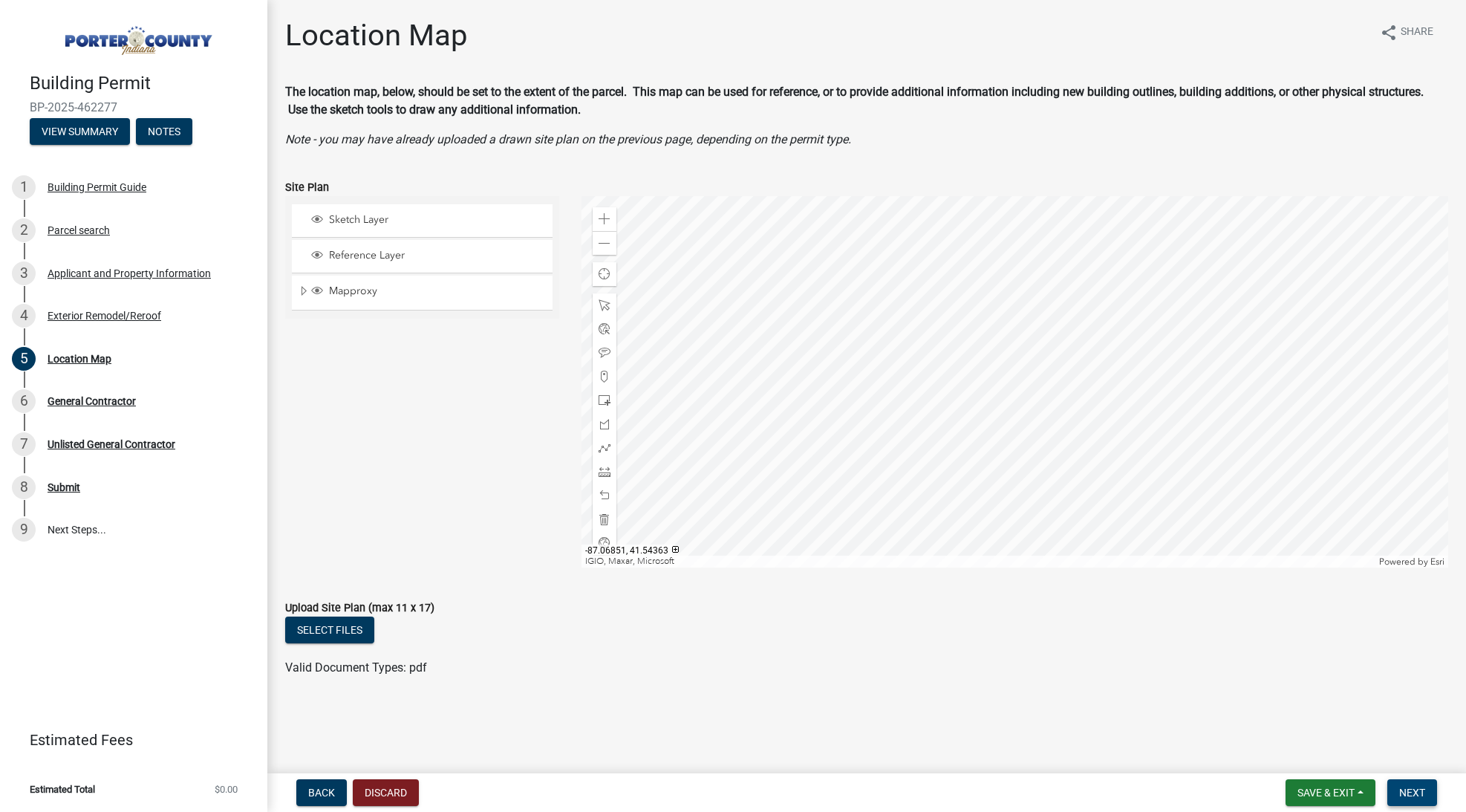
click at [1421, 791] on span "Next" at bounding box center [1412, 793] width 26 height 12
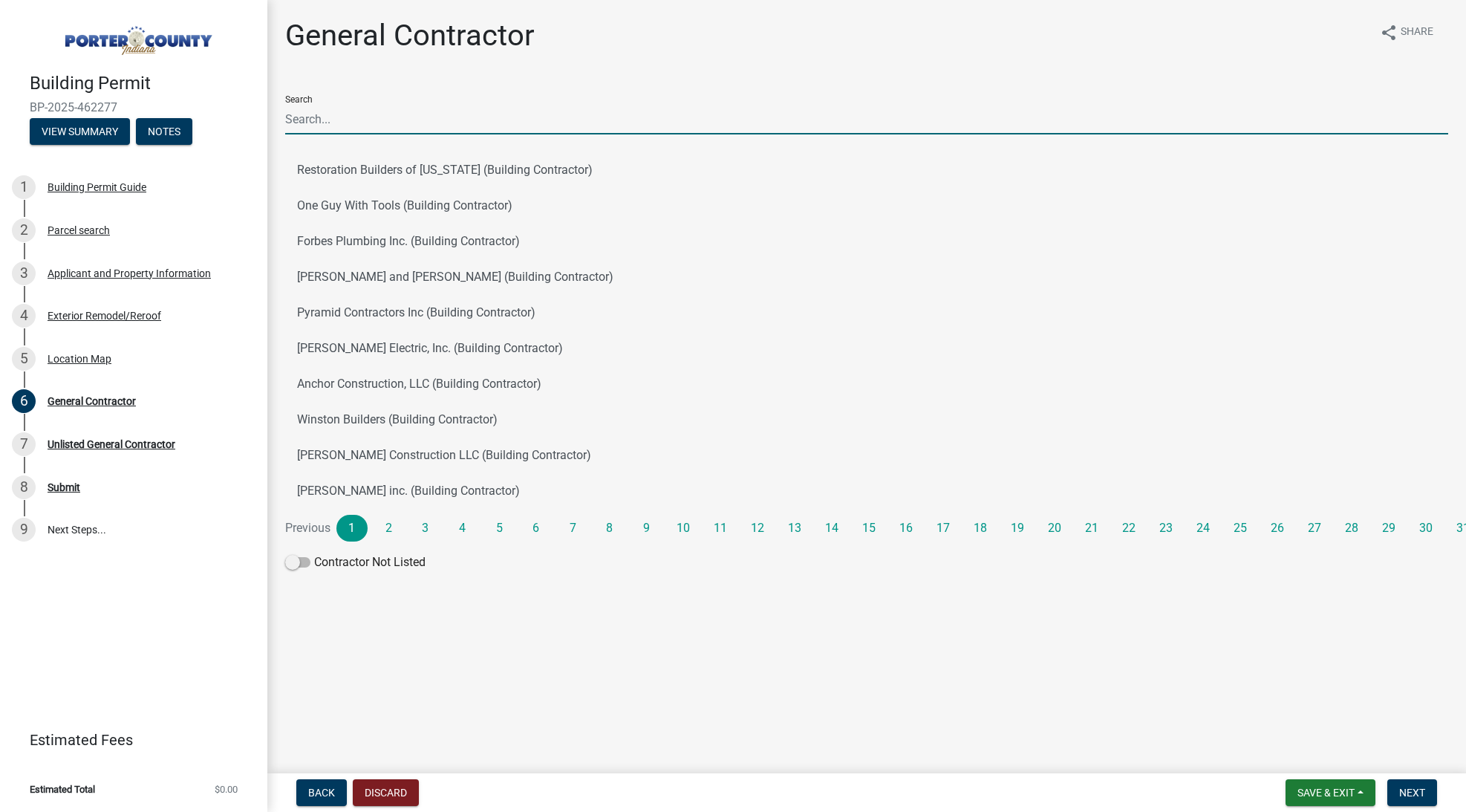
click at [406, 125] on input "Search" at bounding box center [867, 119] width 1164 height 31
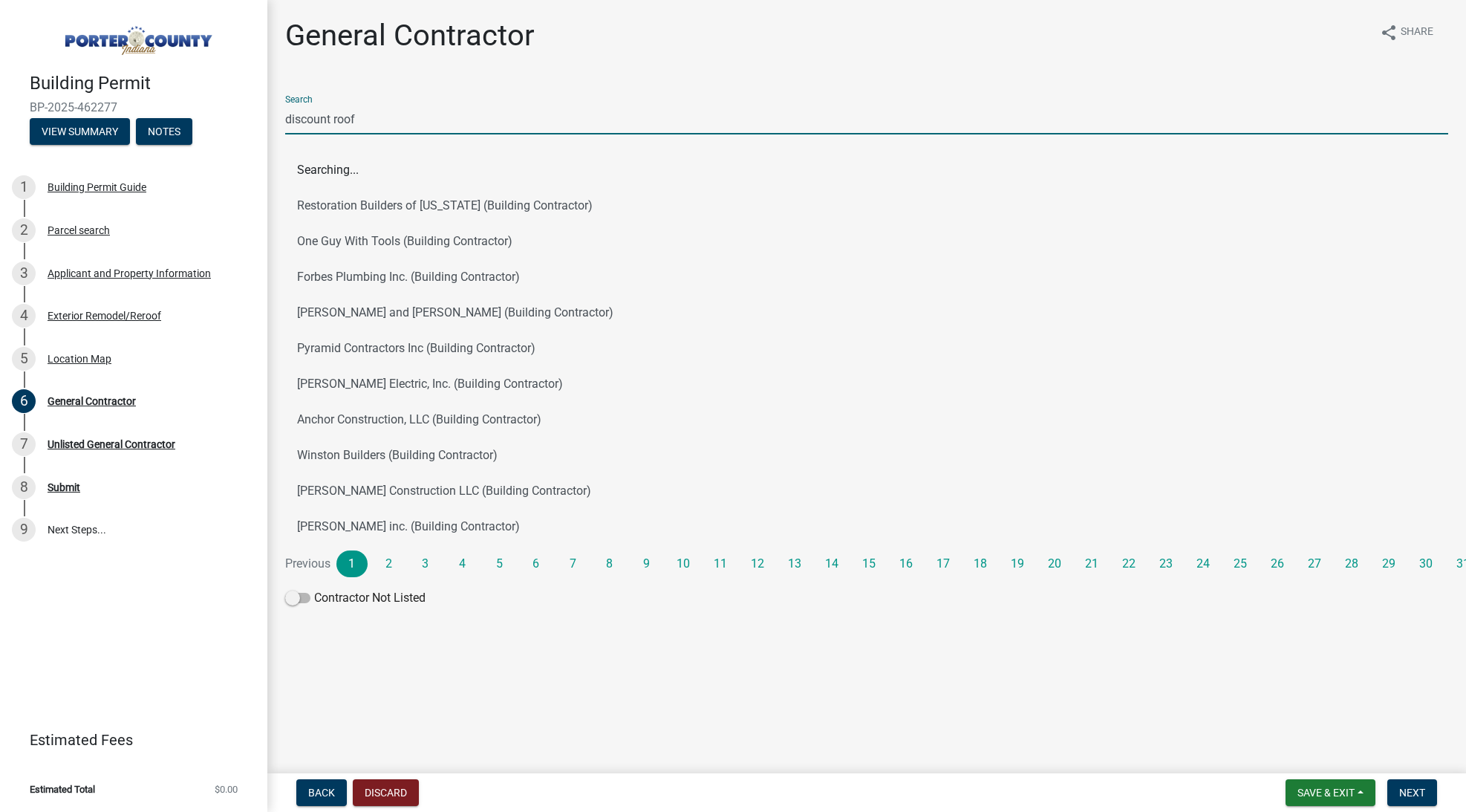
type input "discount roof"
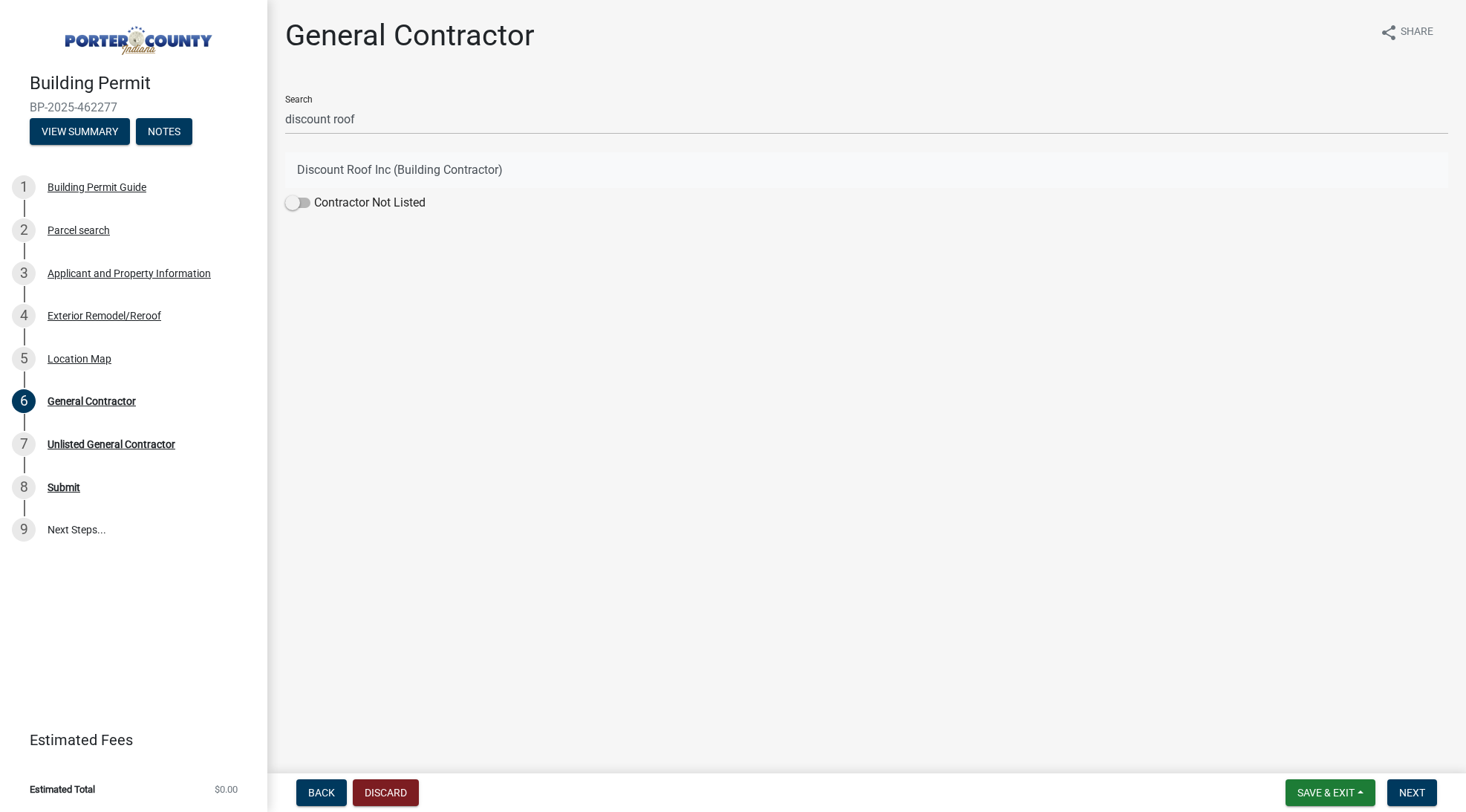
click at [550, 161] on button "Discount Roof Inc (Building Contractor)" at bounding box center [867, 170] width 1164 height 36
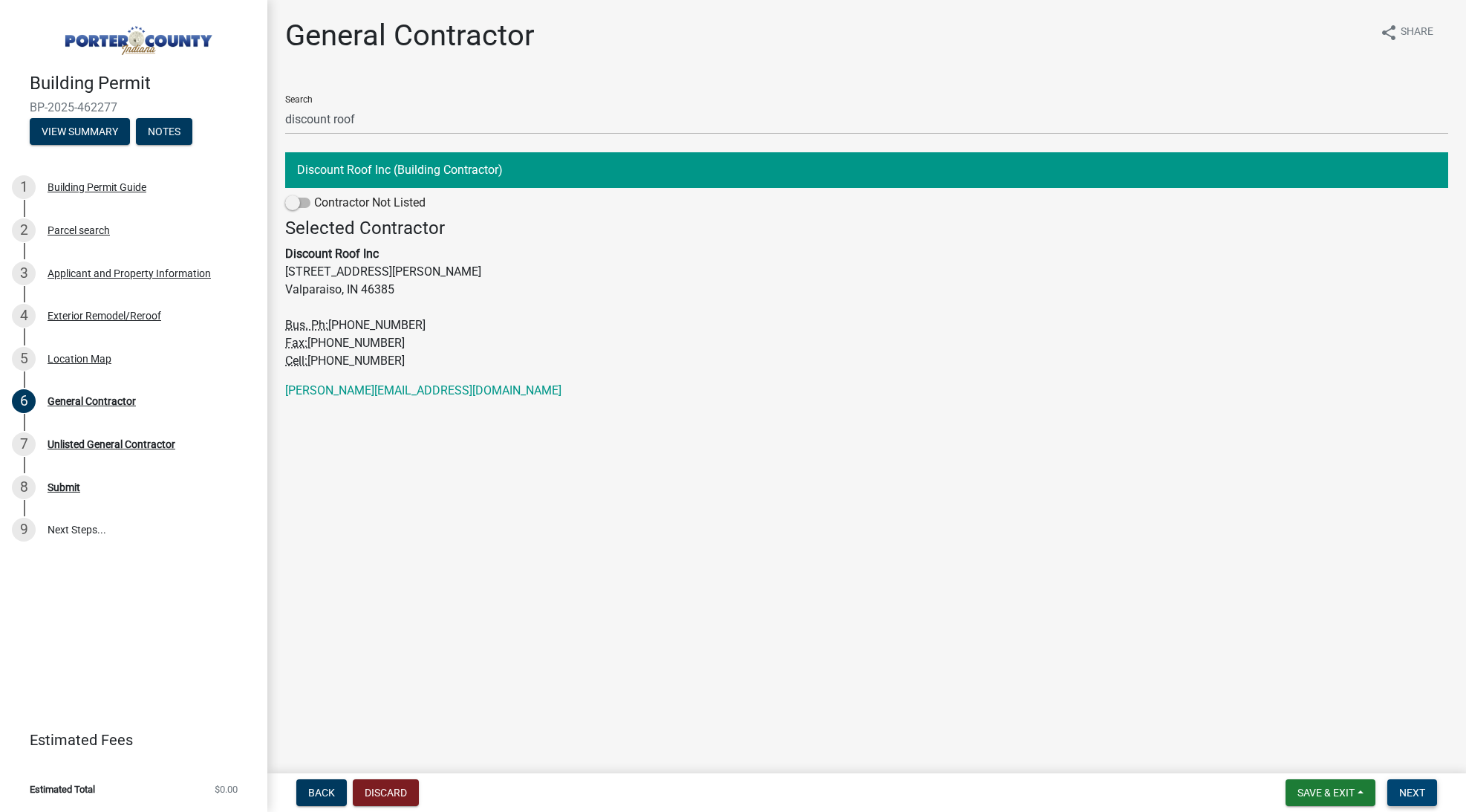
click at [1422, 791] on span "Next" at bounding box center [1412, 793] width 26 height 12
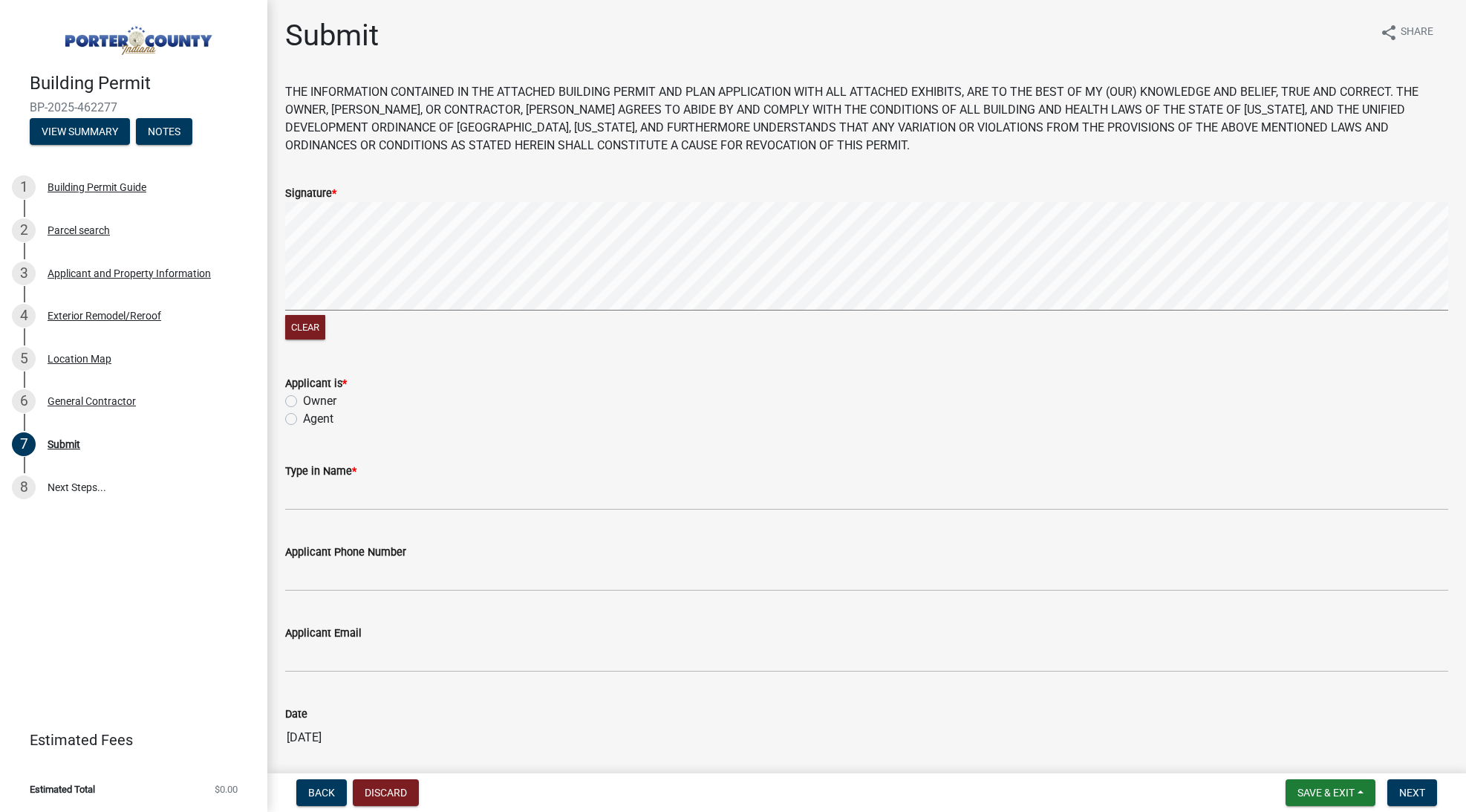
drag, startPoint x: 317, startPoint y: 414, endPoint x: 331, endPoint y: 488, distance: 75.3
click at [318, 417] on label "Agent" at bounding box center [319, 419] width 31 height 18
click at [313, 417] on input "Agent" at bounding box center [308, 415] width 10 height 10
radio input "true"
drag, startPoint x: 340, startPoint y: 513, endPoint x: 349, endPoint y: 505, distance: 12.0
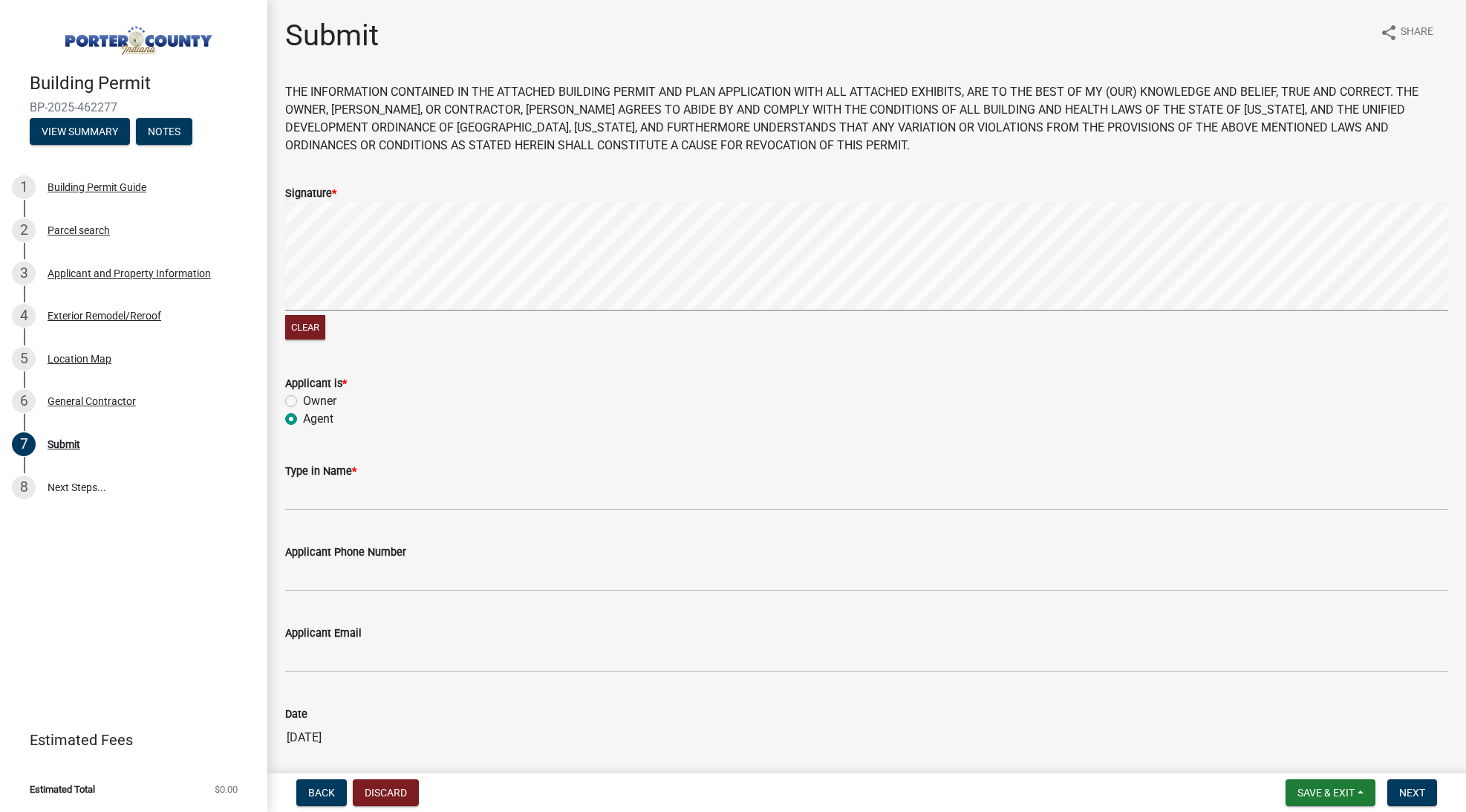
click at [340, 513] on wm-data-entity-input "Type in Name *" at bounding box center [867, 482] width 1164 height 81
click at [351, 501] on input "Type in Name *" at bounding box center [867, 495] width 1164 height 31
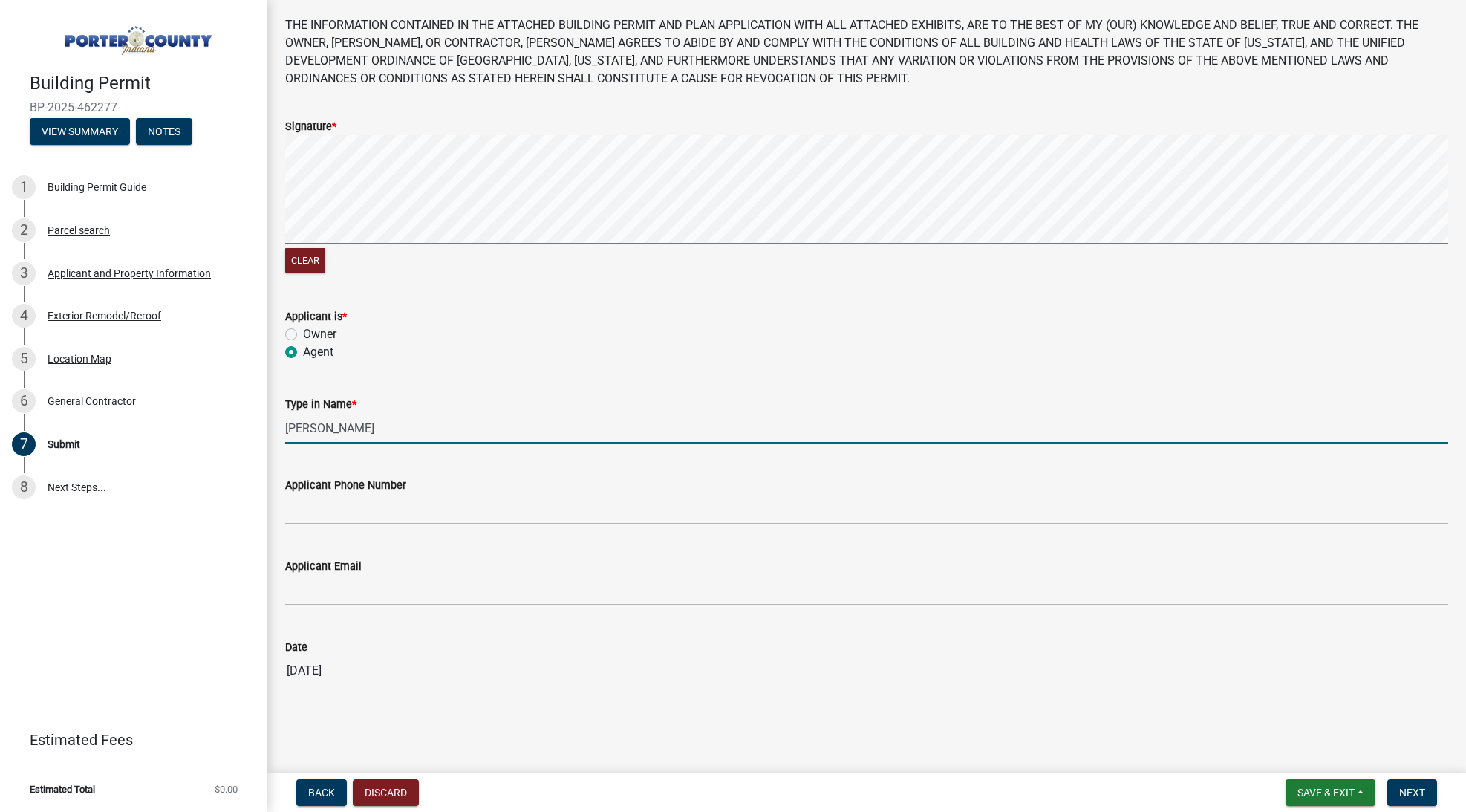
scroll to position [66, 0]
type input "[PERSON_NAME]"
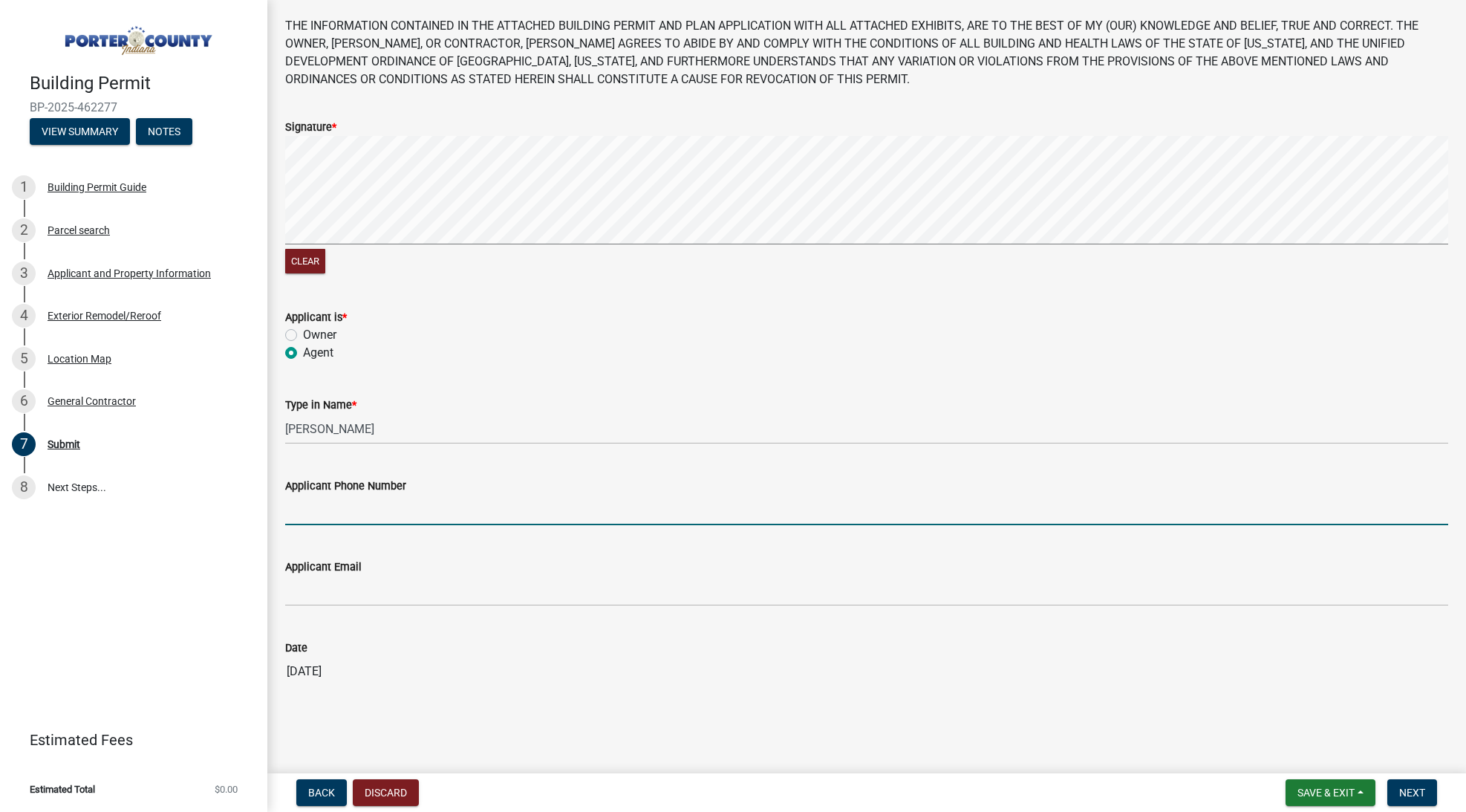
click at [440, 515] on input "Applicant Phone Number" at bounding box center [867, 511] width 1164 height 31
type input "t"
type input "2192992563"
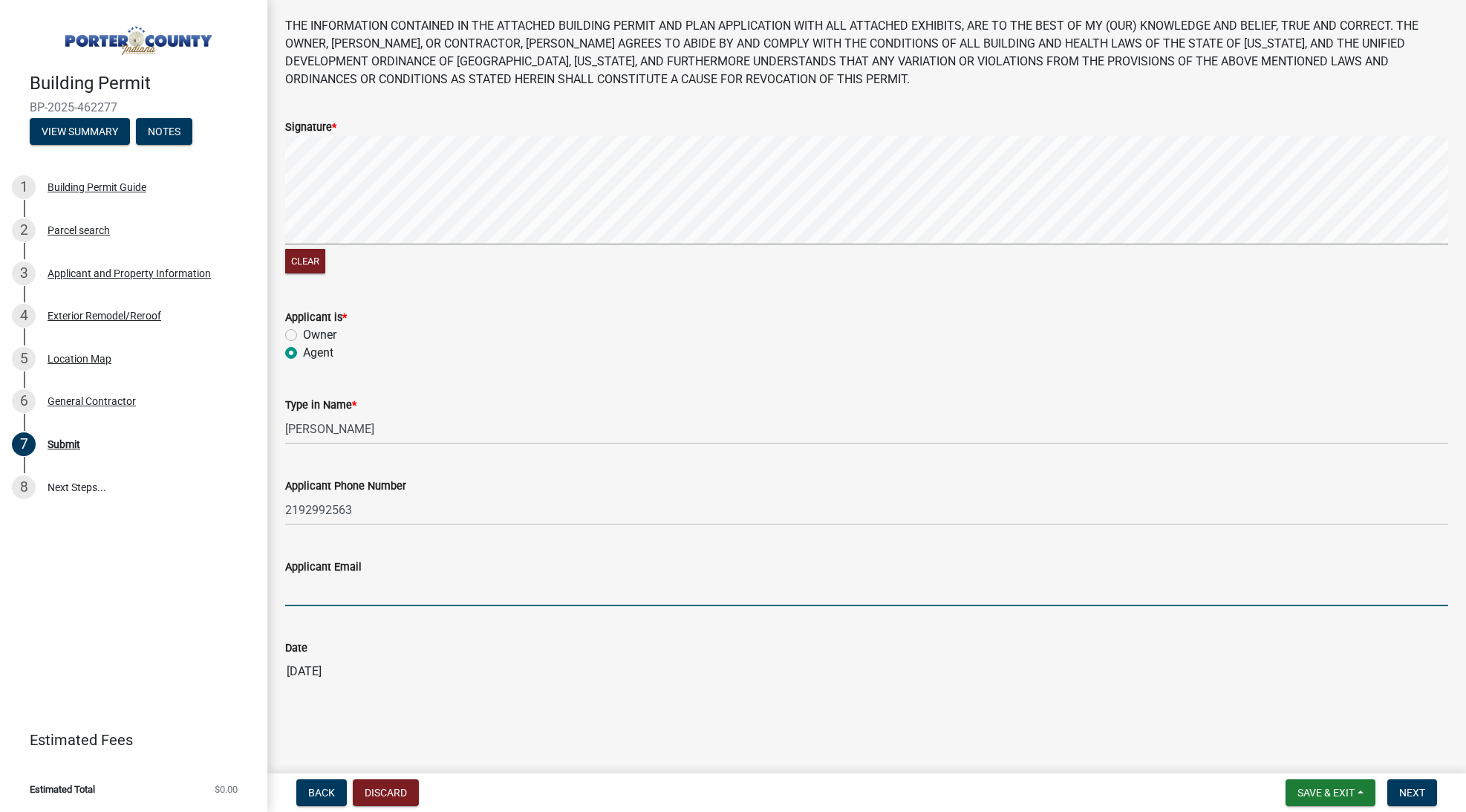
click at [493, 592] on input "Applicant Email" at bounding box center [867, 591] width 1164 height 31
type input "o"
type input "[EMAIL_ADDRESS][DOMAIN_NAME]"
click at [1416, 794] on span "Next" at bounding box center [1412, 793] width 26 height 12
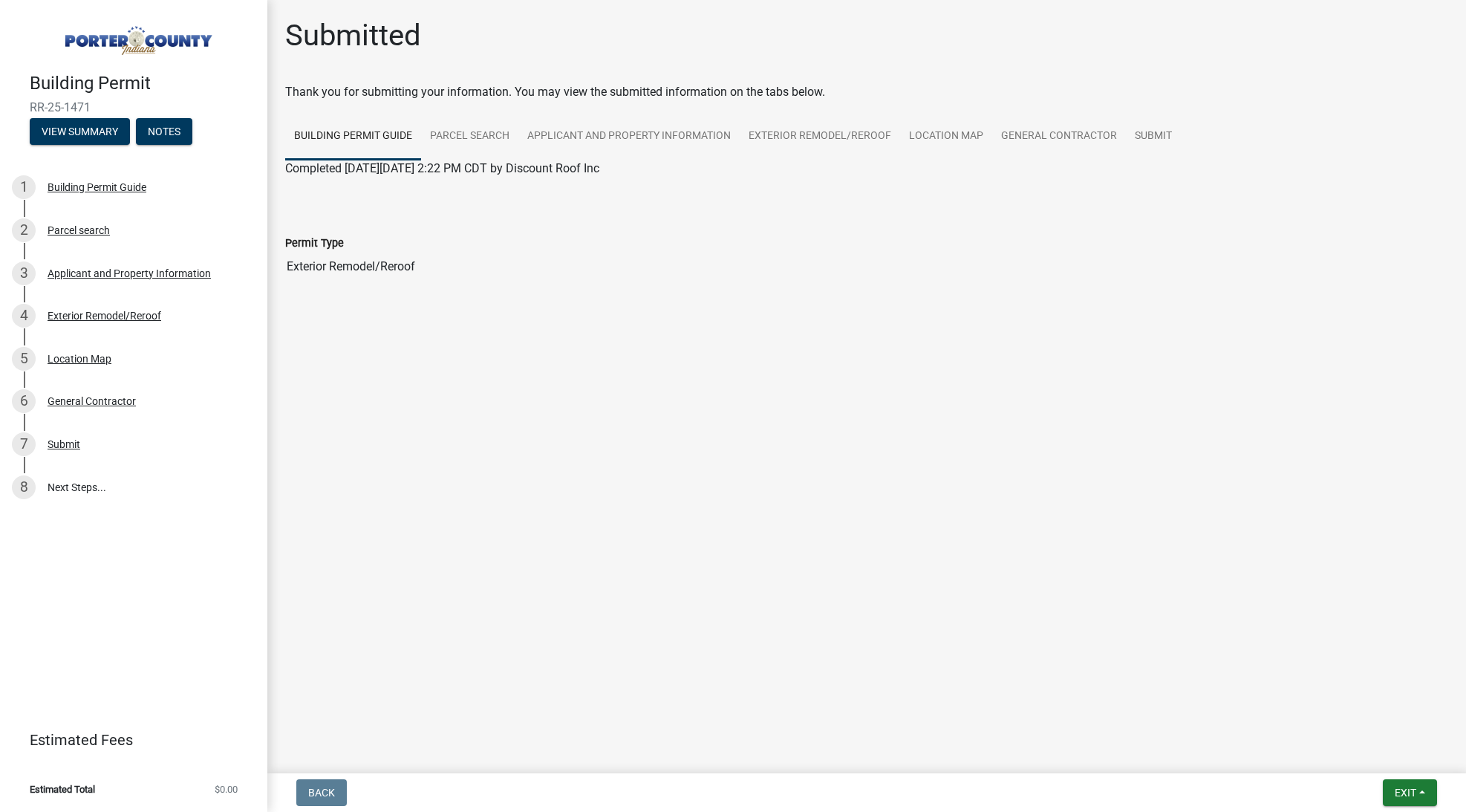
click at [1415, 782] on button "Exit" at bounding box center [1410, 793] width 54 height 27
click at [1401, 758] on button "Save & Exit" at bounding box center [1378, 753] width 118 height 36
